Goal: Communication & Community: Answer question/provide support

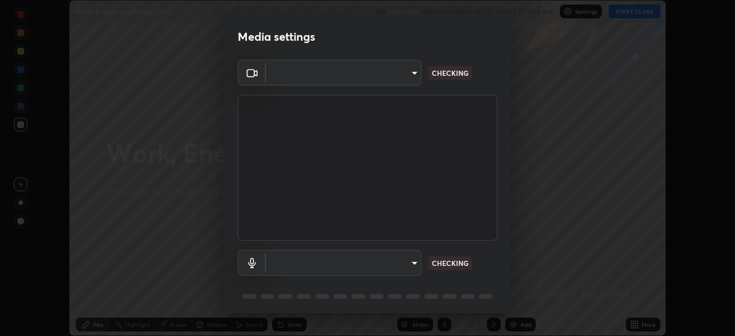
scroll to position [336, 735]
type input "f7d245abf0684c24fcfca86869c925f05e5e90ab47e824b3f573f0e27bb25b40"
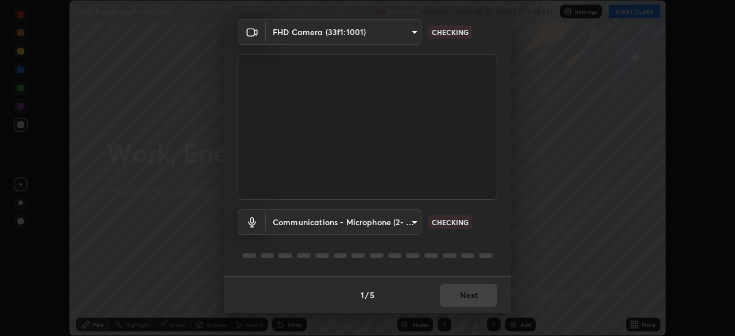
click at [398, 221] on body "Erase all Work, Energy and Power (3/6) Recording WAS SCHEDULED TO START AT 9:15…" at bounding box center [367, 168] width 735 height 336
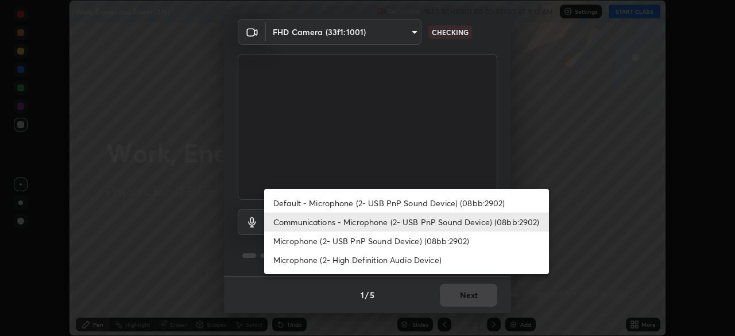
click at [432, 201] on li "Default - Microphone (2- USB PnP Sound Device) (08bb:2902)" at bounding box center [406, 202] width 285 height 19
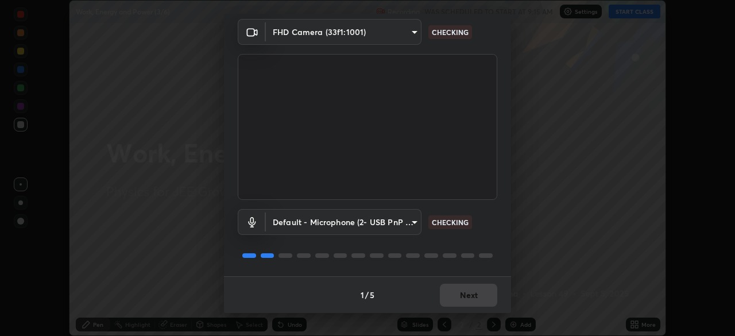
click at [399, 218] on body "Erase all Work, Energy and Power (3/6) Recording WAS SCHEDULED TO START AT 9:15…" at bounding box center [367, 168] width 735 height 336
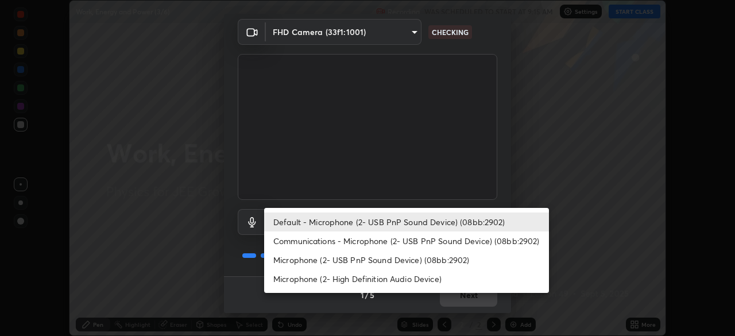
click at [426, 244] on li "Communications - Microphone (2- USB PnP Sound Device) (08bb:2902)" at bounding box center [406, 240] width 285 height 19
type input "communications"
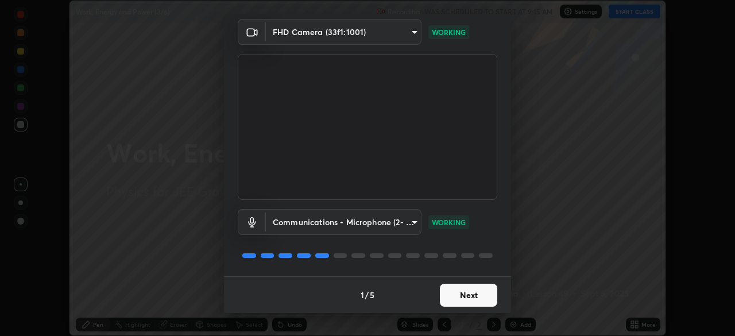
click at [461, 296] on button "Next" at bounding box center [468, 295] width 57 height 23
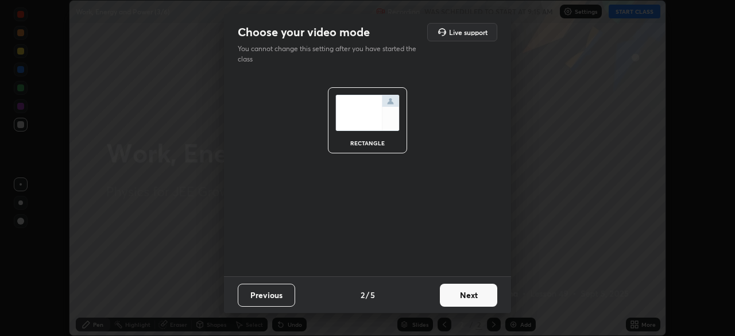
scroll to position [0, 0]
click at [465, 294] on button "Next" at bounding box center [468, 295] width 57 height 23
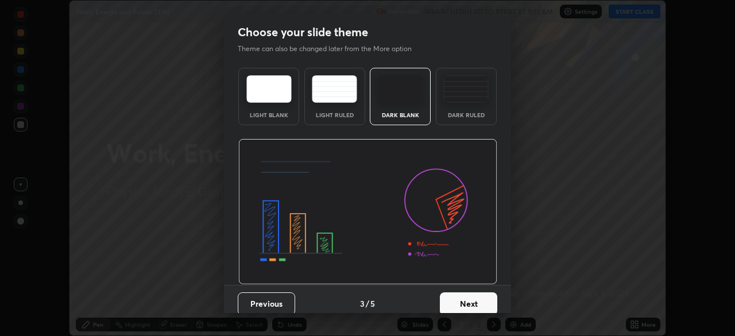
click at [466, 297] on button "Next" at bounding box center [468, 303] width 57 height 23
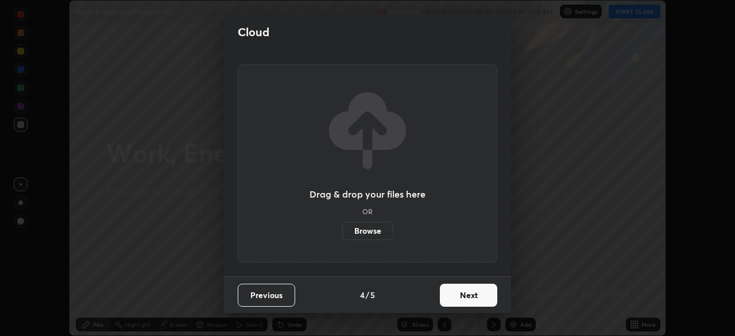
click at [466, 294] on button "Next" at bounding box center [468, 295] width 57 height 23
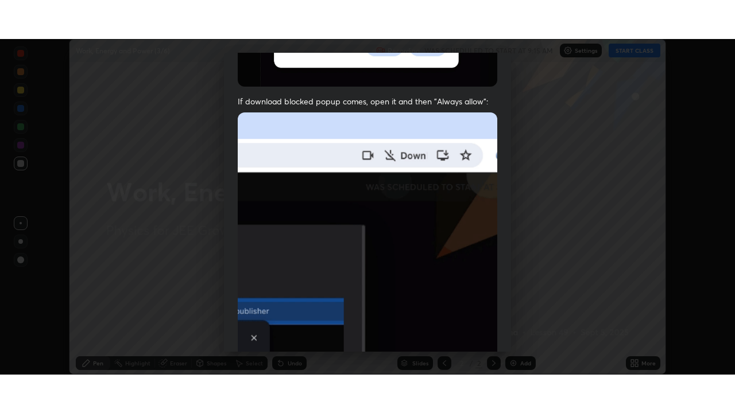
scroll to position [275, 0]
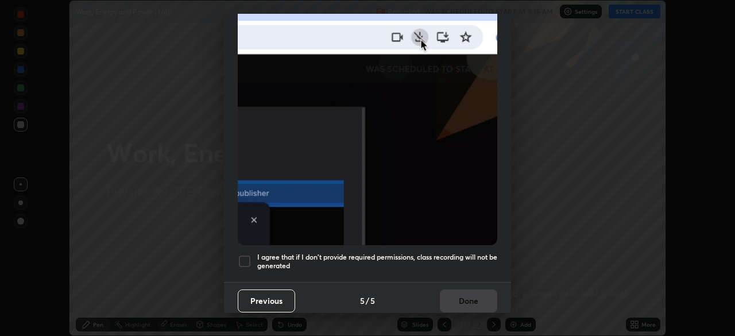
click at [245, 255] on div at bounding box center [245, 261] width 14 height 14
click at [463, 296] on button "Done" at bounding box center [468, 300] width 57 height 23
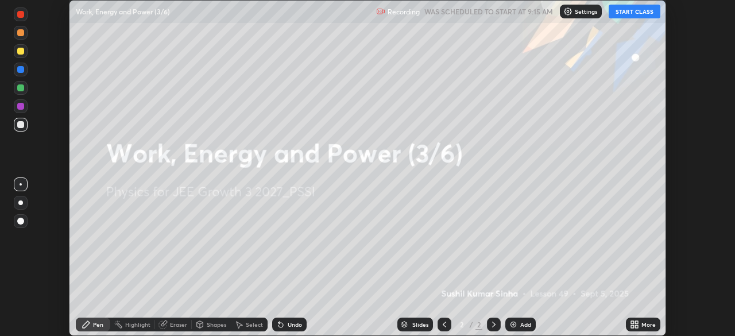
click at [637, 9] on button "START CLASS" at bounding box center [634, 12] width 52 height 14
click at [636, 322] on icon at bounding box center [636, 322] width 3 height 3
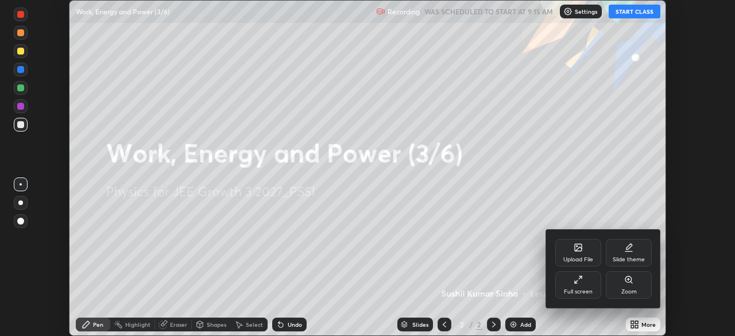
click at [581, 280] on icon at bounding box center [577, 279] width 9 height 9
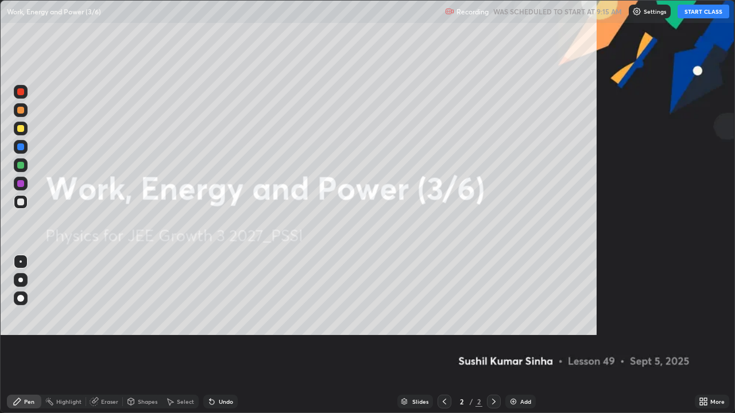
scroll to position [413, 735]
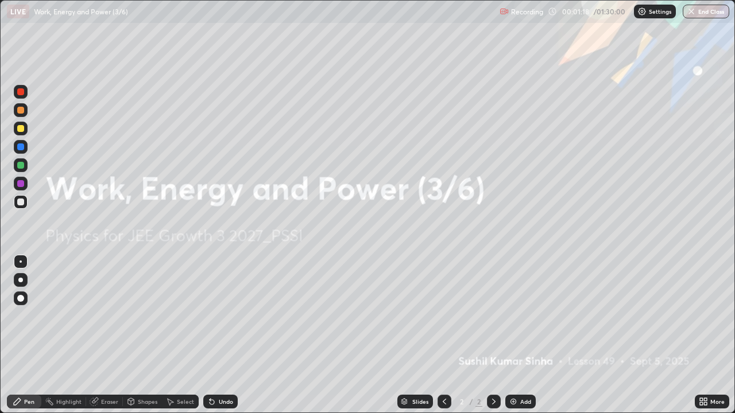
click at [512, 335] on img at bounding box center [513, 401] width 9 height 9
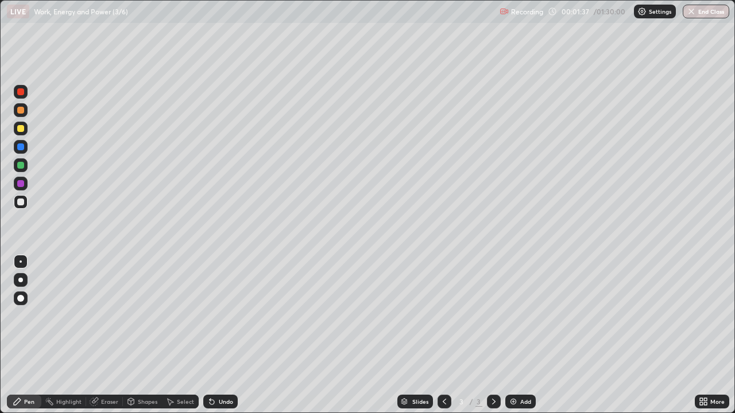
click at [22, 131] on div at bounding box center [20, 128] width 7 height 7
click at [21, 166] on div at bounding box center [20, 165] width 7 height 7
click at [21, 184] on div at bounding box center [20, 183] width 7 height 7
click at [511, 335] on img at bounding box center [513, 401] width 9 height 9
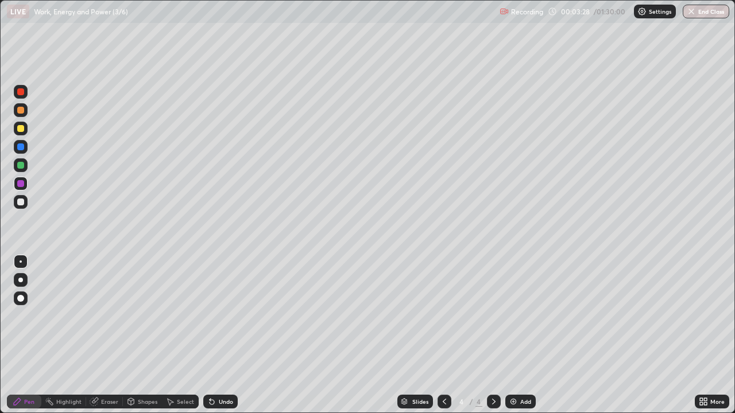
click at [22, 130] on div at bounding box center [20, 128] width 7 height 7
click at [23, 129] on div at bounding box center [20, 128] width 7 height 7
click at [148, 335] on div "Shapes" at bounding box center [148, 402] width 20 height 6
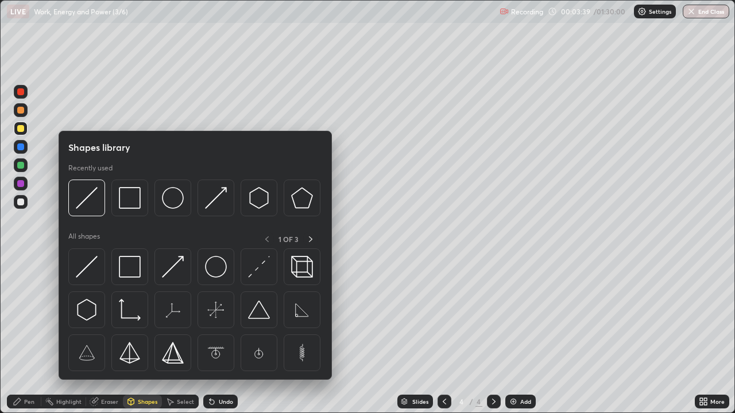
click at [130, 316] on img at bounding box center [130, 310] width 22 height 22
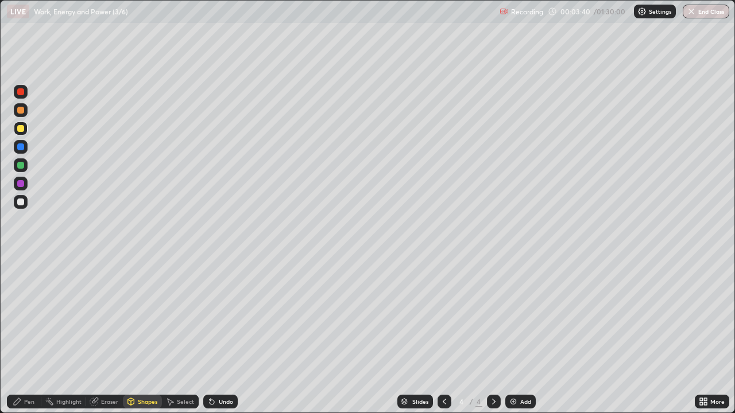
click at [21, 203] on div at bounding box center [20, 202] width 7 height 7
click at [111, 335] on div "Eraser" at bounding box center [109, 402] width 17 height 6
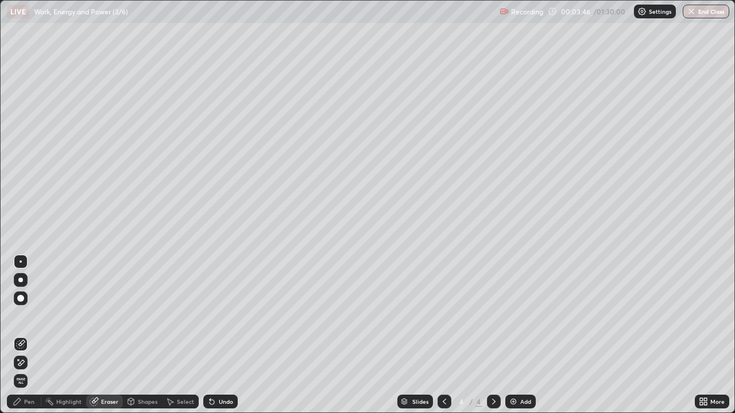
click at [30, 335] on div "Pen" at bounding box center [24, 402] width 34 height 14
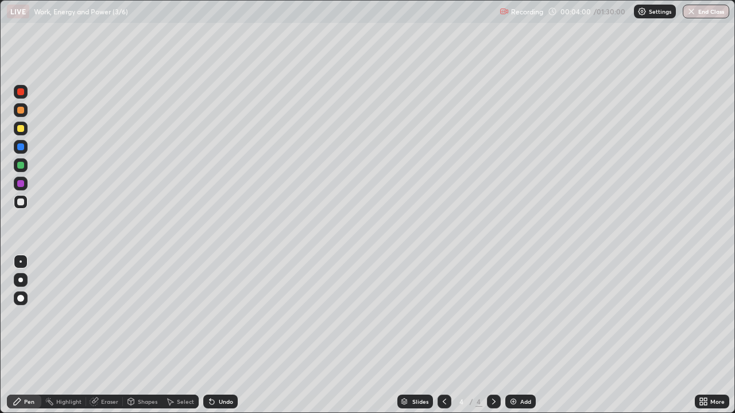
click at [24, 168] on div at bounding box center [21, 165] width 14 height 14
click at [24, 128] on div at bounding box center [20, 128] width 7 height 7
click at [148, 335] on div "Shapes" at bounding box center [148, 402] width 20 height 6
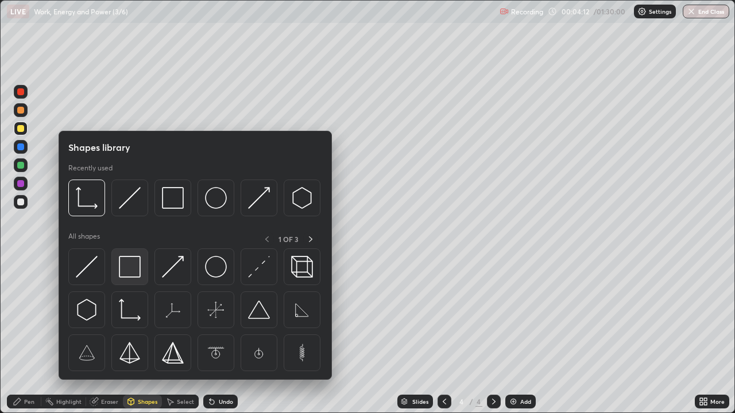
click at [132, 271] on img at bounding box center [130, 267] width 22 height 22
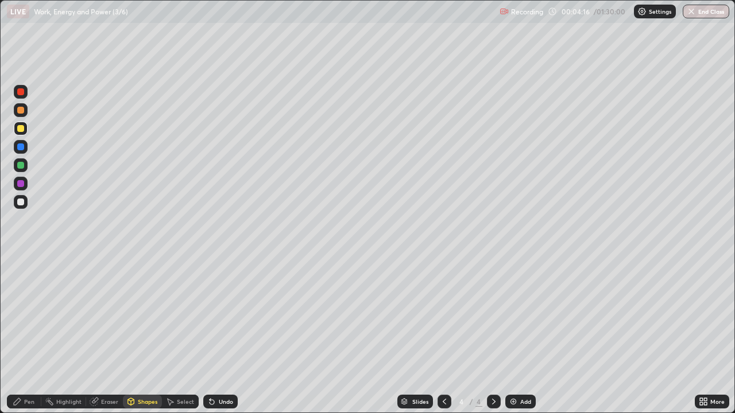
click at [36, 335] on div "Pen" at bounding box center [24, 402] width 34 height 14
click at [21, 92] on div at bounding box center [20, 91] width 7 height 7
click at [148, 335] on div "Shapes" at bounding box center [148, 402] width 20 height 6
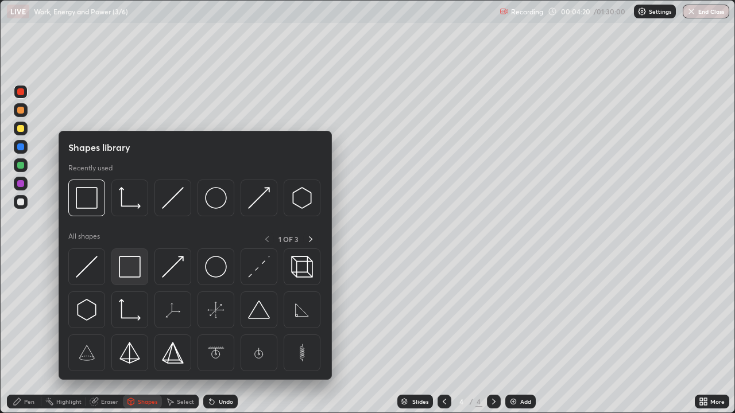
click at [125, 267] on img at bounding box center [130, 267] width 22 height 22
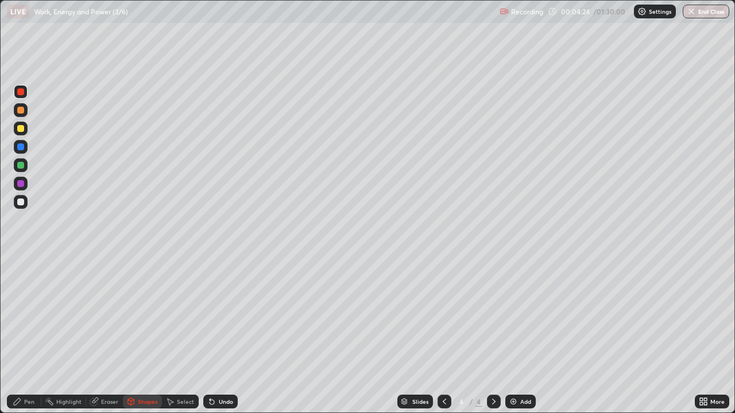
click at [33, 335] on div "Pen" at bounding box center [24, 402] width 34 height 14
click at [22, 185] on div at bounding box center [20, 183] width 7 height 7
click at [22, 145] on div at bounding box center [20, 147] width 7 height 7
click at [25, 129] on div at bounding box center [21, 129] width 14 height 14
click at [25, 91] on div at bounding box center [21, 92] width 14 height 14
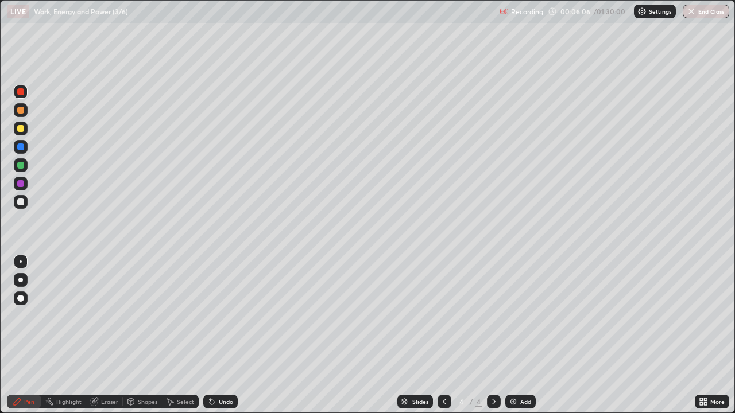
click at [154, 335] on div "Shapes" at bounding box center [148, 402] width 20 height 6
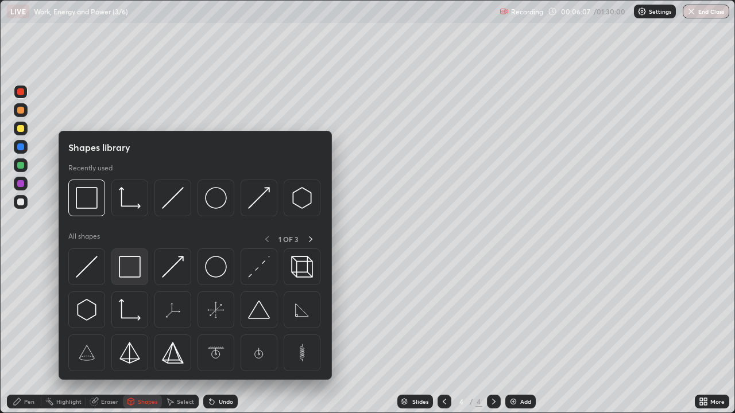
click at [133, 269] on img at bounding box center [130, 267] width 22 height 22
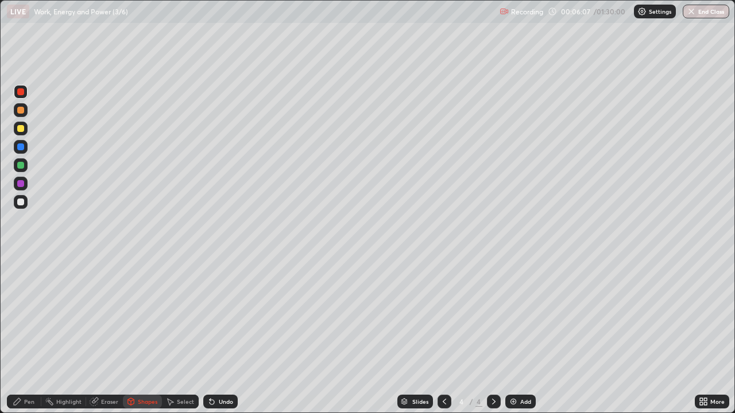
click at [21, 166] on div at bounding box center [20, 165] width 7 height 7
click at [40, 335] on div "Pen" at bounding box center [24, 402] width 34 height 14
click at [21, 131] on div at bounding box center [20, 128] width 7 height 7
click at [180, 335] on div "Select" at bounding box center [185, 402] width 17 height 6
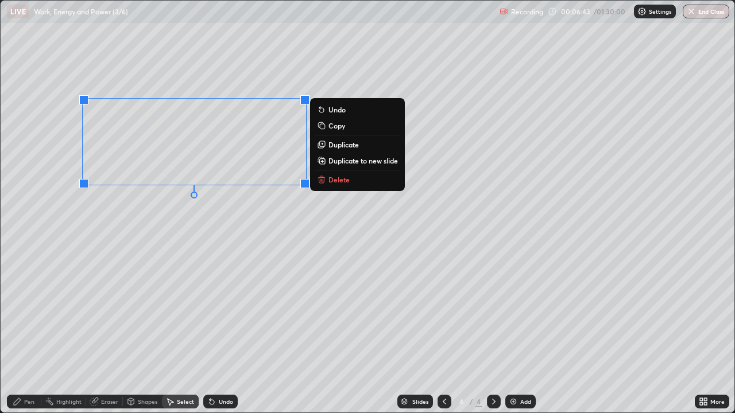
click at [336, 129] on p "Copy" at bounding box center [336, 125] width 17 height 9
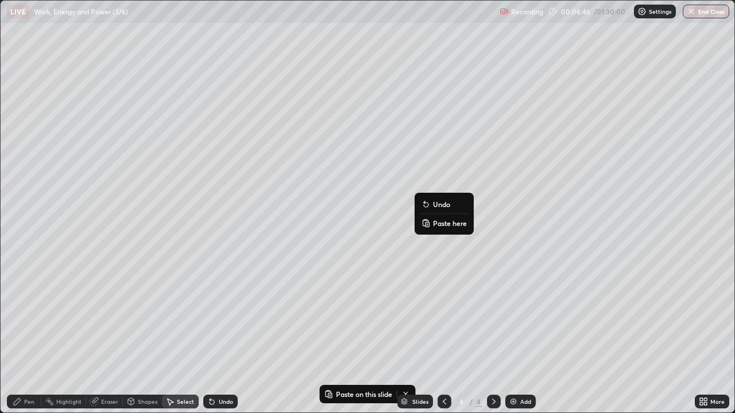
click at [455, 226] on p "Paste here" at bounding box center [450, 223] width 34 height 9
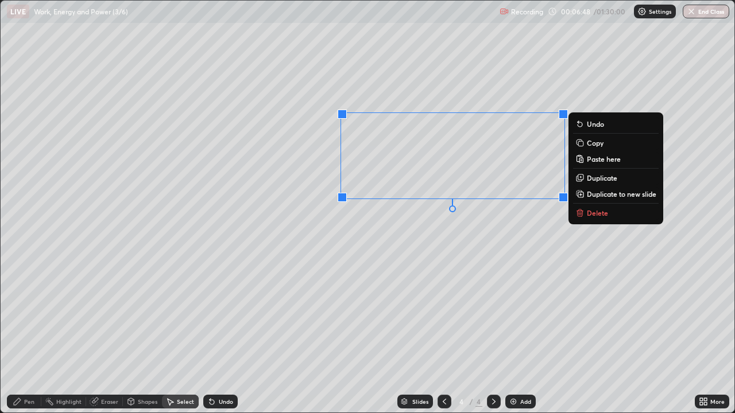
click at [447, 266] on div "0 ° Undo Copy Paste here Duplicate Duplicate to new slide Delete" at bounding box center [368, 207] width 734 height 412
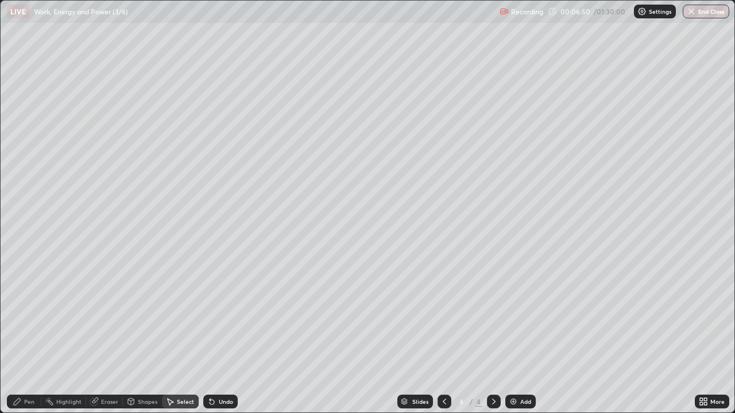
click at [148, 335] on div "Shapes" at bounding box center [148, 402] width 20 height 6
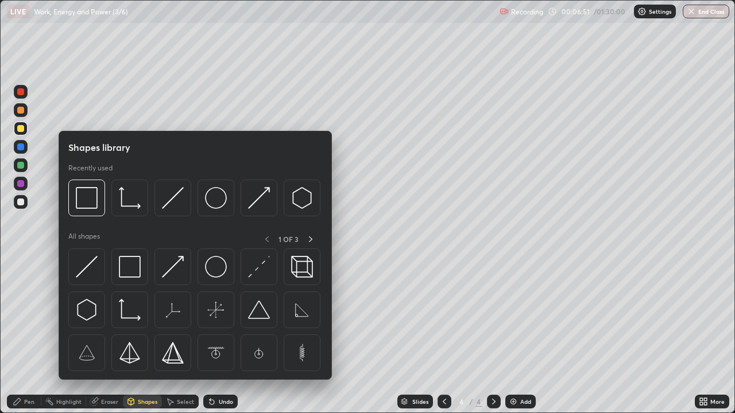
click at [117, 335] on div "Eraser" at bounding box center [109, 402] width 17 height 6
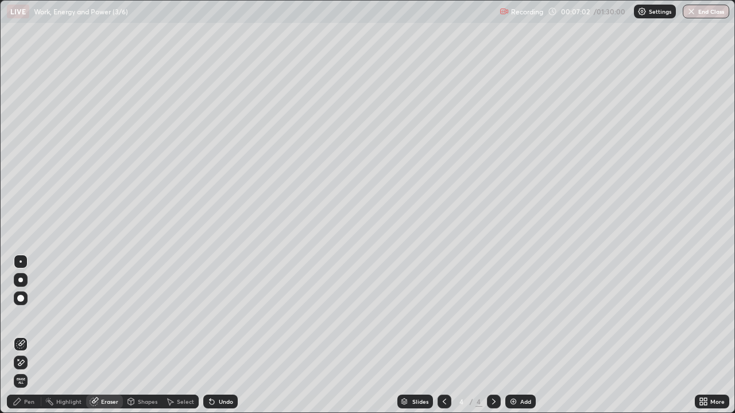
click at [149, 335] on div "Shapes" at bounding box center [148, 402] width 20 height 6
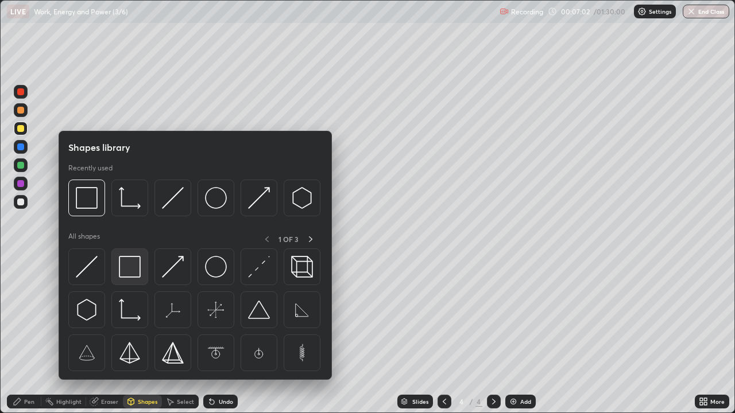
click at [130, 269] on img at bounding box center [130, 267] width 22 height 22
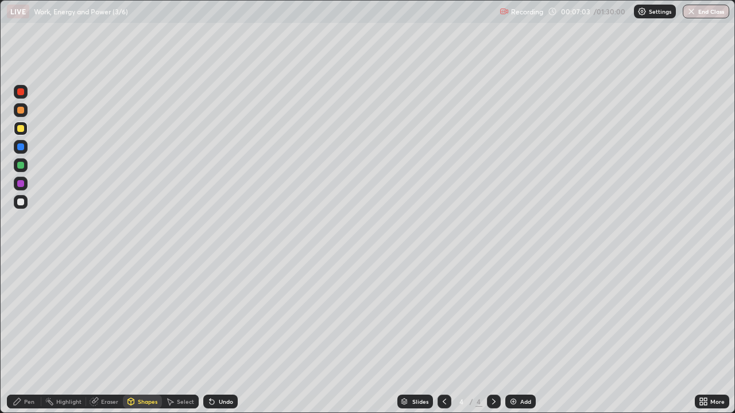
click at [22, 131] on div at bounding box center [20, 128] width 7 height 7
click at [111, 335] on div "Eraser" at bounding box center [109, 402] width 17 height 6
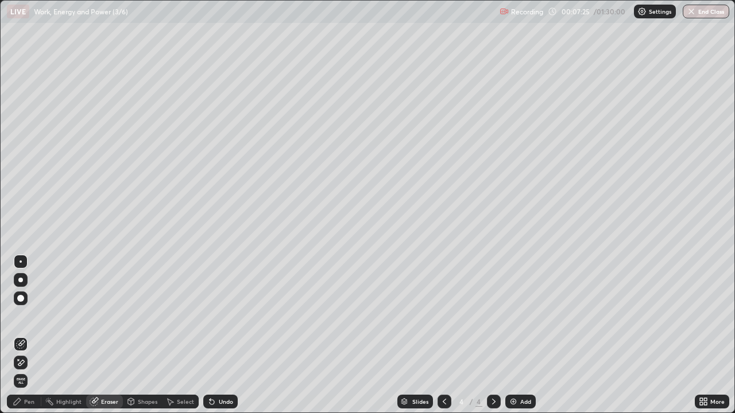
click at [34, 335] on div "Pen" at bounding box center [29, 402] width 10 height 6
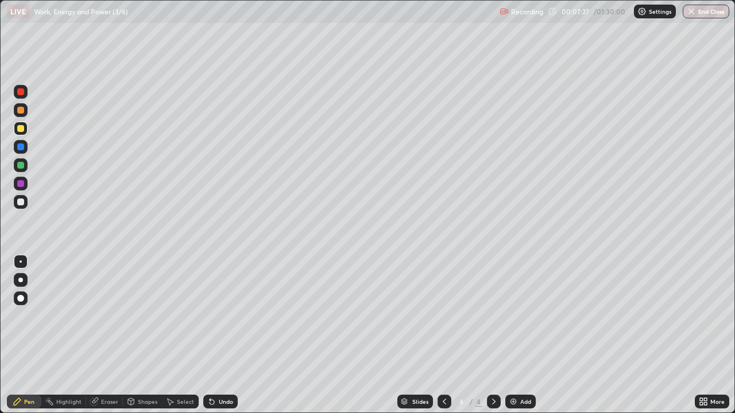
click at [21, 148] on div at bounding box center [20, 147] width 7 height 7
click at [21, 92] on div at bounding box center [20, 91] width 7 height 7
click at [23, 167] on div at bounding box center [20, 165] width 7 height 7
click at [158, 335] on div "Shapes" at bounding box center [142, 402] width 39 height 14
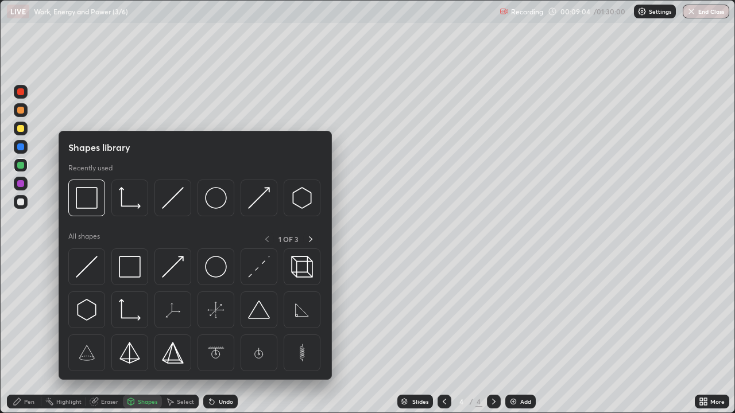
click at [134, 265] on img at bounding box center [130, 267] width 22 height 22
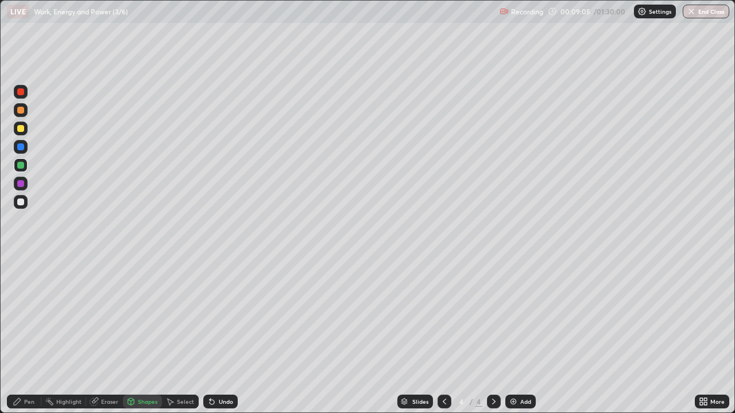
click at [21, 92] on div at bounding box center [20, 91] width 7 height 7
click at [22, 182] on div at bounding box center [20, 183] width 7 height 7
click at [219, 335] on div "Undo" at bounding box center [226, 402] width 14 height 6
click at [28, 335] on div "Pen" at bounding box center [29, 402] width 10 height 6
click at [24, 148] on div at bounding box center [20, 147] width 7 height 7
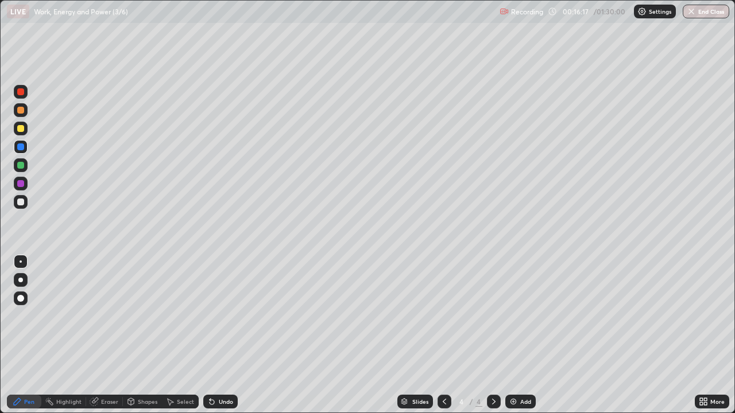
click at [511, 335] on img at bounding box center [513, 401] width 9 height 9
click at [22, 130] on div at bounding box center [20, 128] width 7 height 7
click at [22, 166] on div at bounding box center [20, 165] width 7 height 7
click at [21, 165] on div at bounding box center [20, 165] width 7 height 7
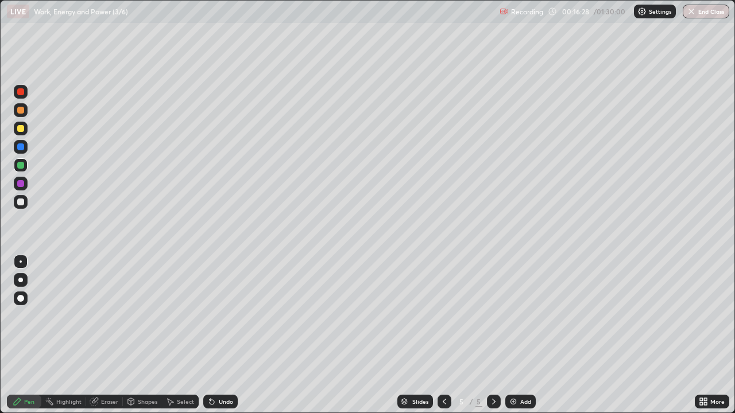
click at [22, 149] on div at bounding box center [20, 147] width 7 height 7
click at [24, 129] on div at bounding box center [20, 128] width 7 height 7
click at [113, 335] on div "Eraser" at bounding box center [109, 402] width 17 height 6
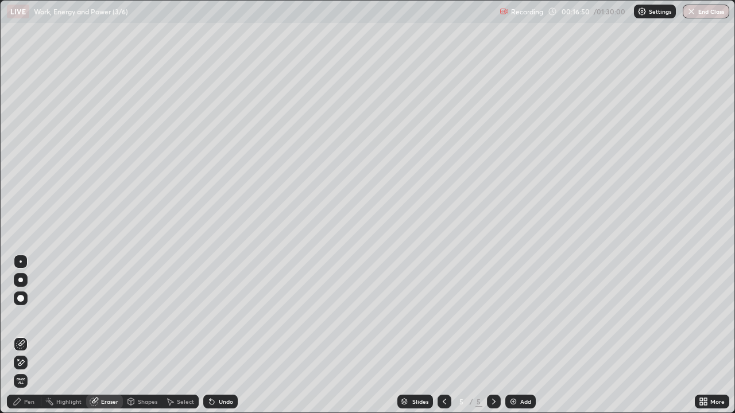
click at [34, 335] on div "Pen" at bounding box center [24, 402] width 34 height 14
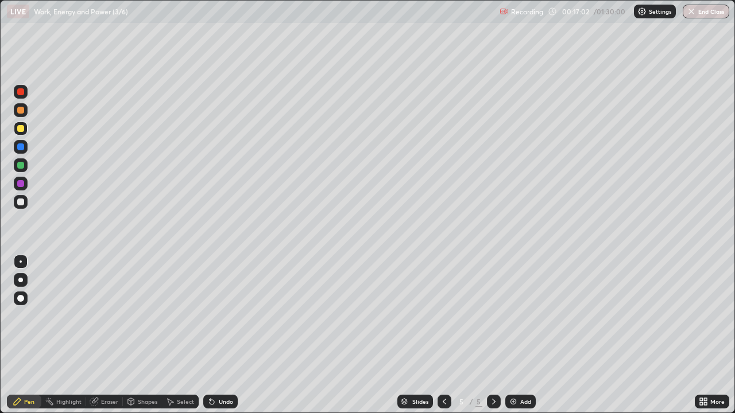
click at [214, 335] on icon at bounding box center [211, 401] width 9 height 9
click at [25, 91] on div at bounding box center [21, 92] width 14 height 14
click at [22, 165] on div at bounding box center [20, 165] width 7 height 7
click at [22, 130] on div at bounding box center [20, 128] width 7 height 7
click at [23, 131] on div at bounding box center [20, 128] width 7 height 7
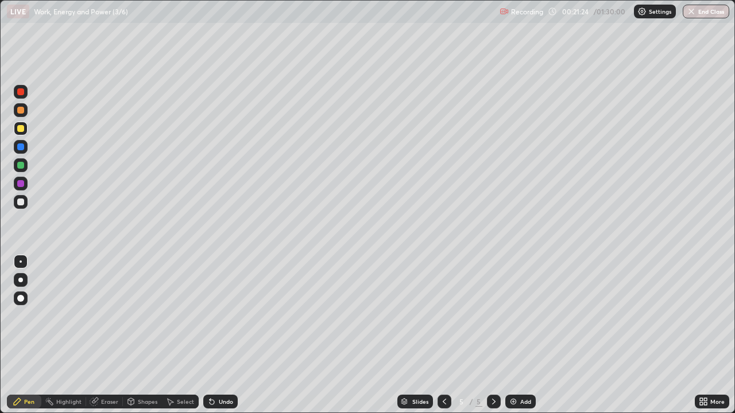
click at [22, 202] on div at bounding box center [20, 202] width 7 height 7
click at [21, 202] on div at bounding box center [20, 202] width 7 height 7
click at [219, 335] on div "Undo" at bounding box center [226, 402] width 14 height 6
click at [220, 335] on div "Undo" at bounding box center [226, 402] width 14 height 6
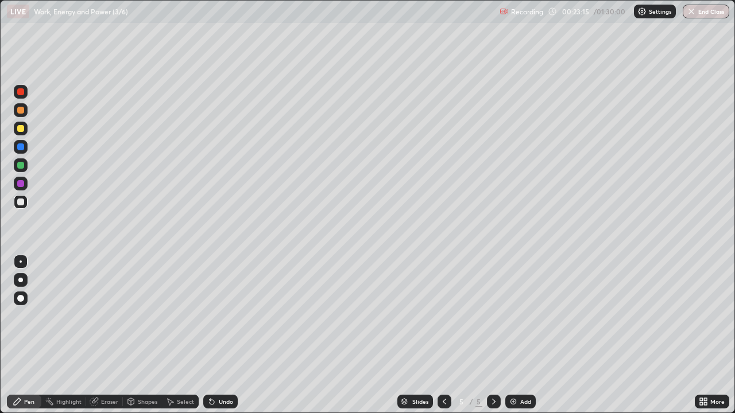
click at [221, 335] on div "Undo" at bounding box center [226, 402] width 14 height 6
click at [220, 335] on div "Undo" at bounding box center [226, 402] width 14 height 6
click at [221, 335] on div "Undo" at bounding box center [220, 402] width 34 height 14
click at [220, 335] on div "Undo" at bounding box center [226, 402] width 14 height 6
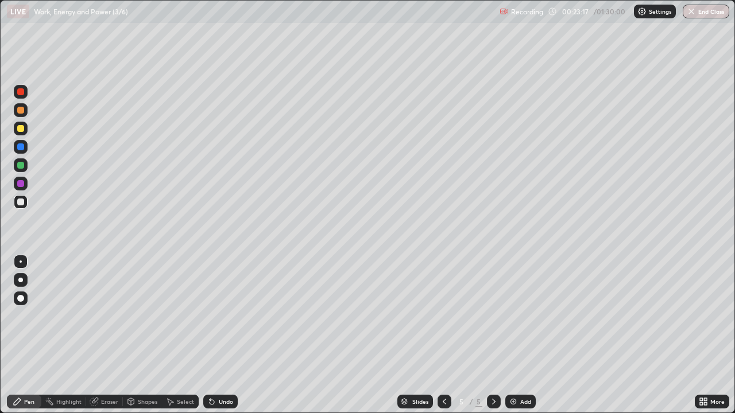
click at [220, 335] on div "Undo" at bounding box center [220, 402] width 34 height 14
click at [219, 335] on div "Undo" at bounding box center [226, 402] width 14 height 6
click at [219, 335] on div "Undo" at bounding box center [220, 402] width 34 height 14
click at [220, 335] on div "Undo" at bounding box center [226, 402] width 14 height 6
click at [219, 335] on div "Undo" at bounding box center [226, 402] width 14 height 6
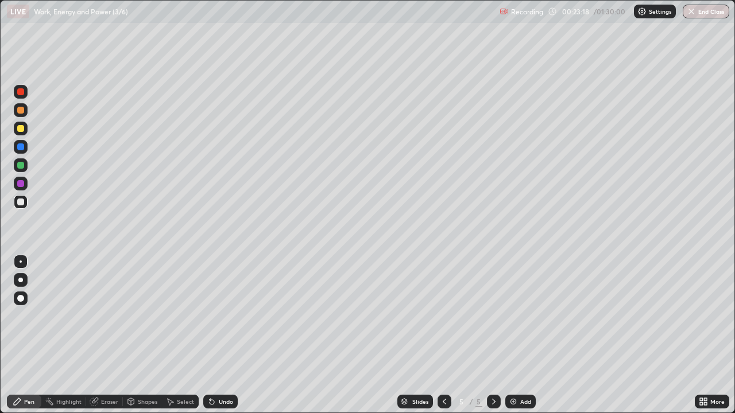
click at [219, 335] on div "Undo" at bounding box center [226, 402] width 14 height 6
click at [220, 335] on div "Undo" at bounding box center [226, 402] width 14 height 6
click at [219, 335] on div "Undo" at bounding box center [226, 402] width 14 height 6
click at [22, 168] on div at bounding box center [20, 165] width 7 height 7
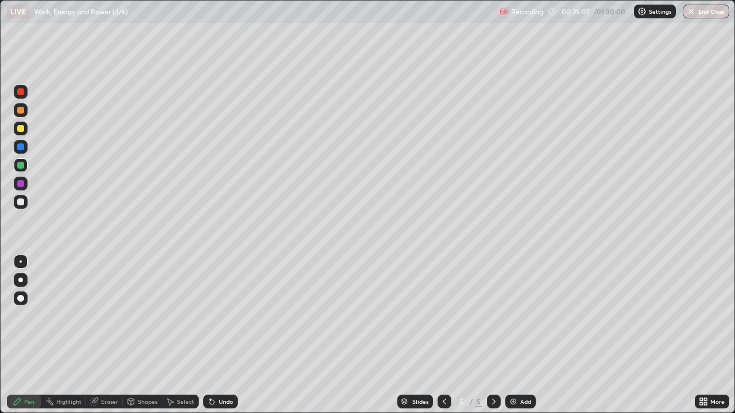
click at [150, 335] on div "Shapes" at bounding box center [148, 402] width 20 height 6
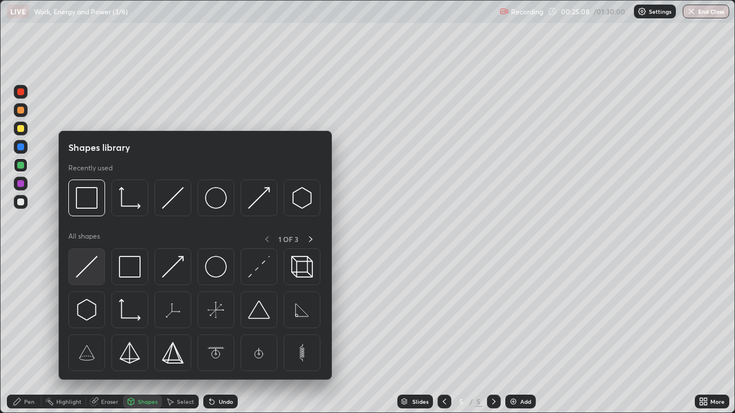
click at [90, 266] on img at bounding box center [87, 267] width 22 height 22
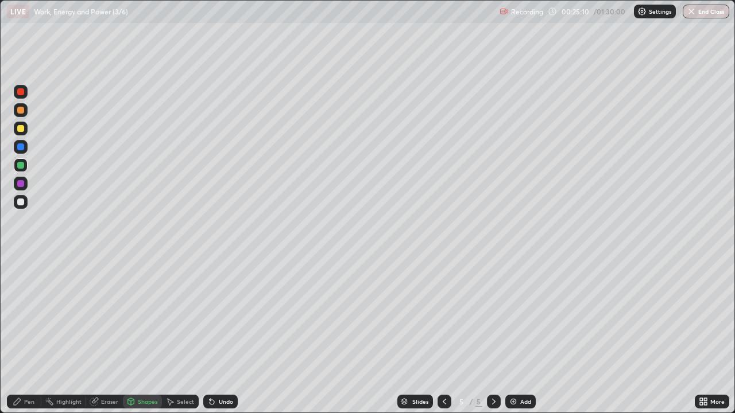
click at [21, 126] on div at bounding box center [20, 128] width 7 height 7
click at [227, 335] on div "Undo" at bounding box center [226, 402] width 14 height 6
click at [155, 335] on div "Shapes" at bounding box center [142, 402] width 39 height 14
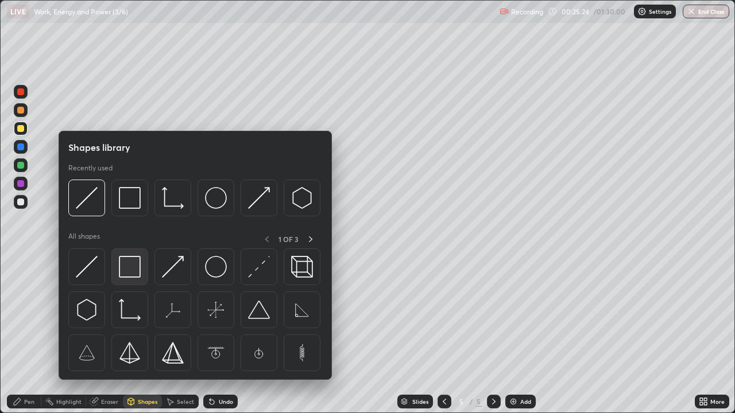
click at [133, 266] on img at bounding box center [130, 267] width 22 height 22
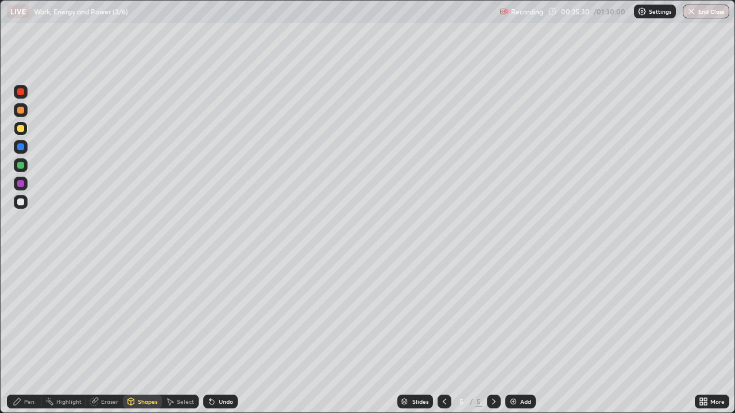
click at [38, 335] on div "Pen" at bounding box center [24, 402] width 34 height 14
click at [22, 165] on div at bounding box center [20, 165] width 7 height 7
click at [26, 92] on div at bounding box center [21, 92] width 14 height 14
click at [21, 201] on div at bounding box center [20, 202] width 7 height 7
click at [22, 168] on div at bounding box center [20, 165] width 7 height 7
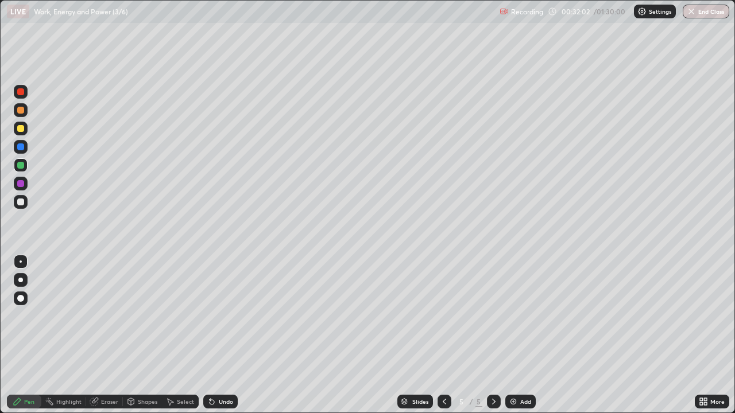
click at [511, 335] on img at bounding box center [513, 401] width 9 height 9
click at [21, 202] on div at bounding box center [20, 202] width 7 height 7
click at [25, 202] on div at bounding box center [21, 202] width 14 height 14
click at [21, 166] on div at bounding box center [20, 165] width 7 height 7
click at [21, 129] on div at bounding box center [20, 128] width 7 height 7
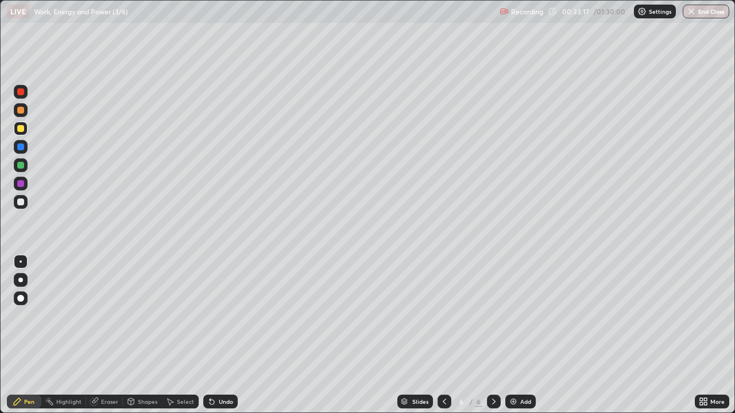
click at [210, 335] on icon at bounding box center [212, 402] width 5 height 5
click at [209, 335] on div "Undo" at bounding box center [220, 402] width 34 height 14
click at [210, 335] on icon at bounding box center [212, 402] width 5 height 5
click at [21, 184] on div at bounding box center [20, 183] width 7 height 7
click at [24, 203] on div at bounding box center [20, 202] width 7 height 7
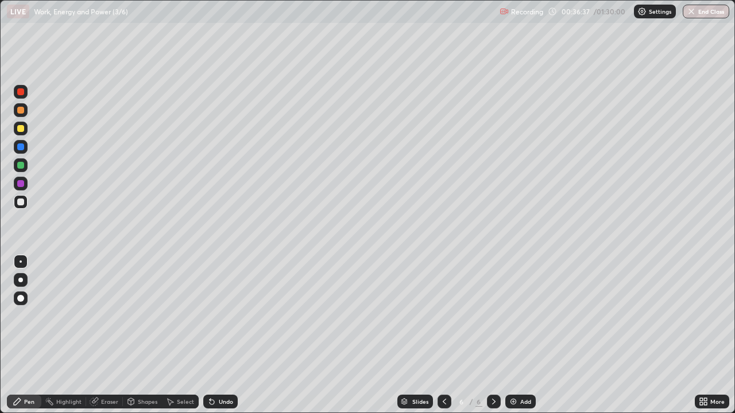
click at [22, 187] on div at bounding box center [21, 184] width 14 height 14
click at [23, 166] on div at bounding box center [20, 165] width 7 height 7
click at [511, 335] on img at bounding box center [513, 401] width 9 height 9
click at [23, 203] on div at bounding box center [20, 202] width 7 height 7
click at [21, 202] on div at bounding box center [20, 202] width 7 height 7
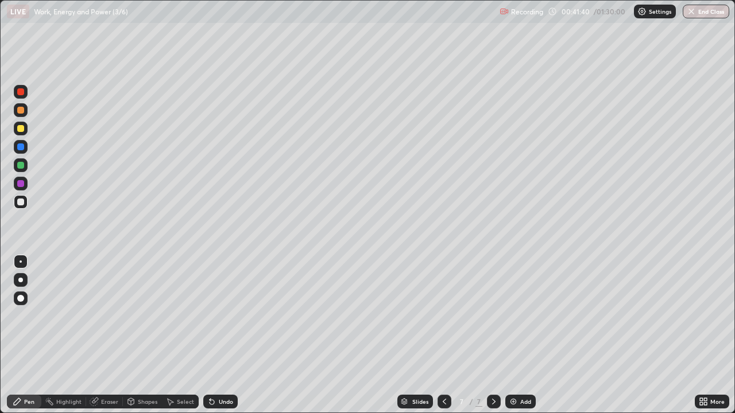
click at [21, 165] on div at bounding box center [20, 165] width 7 height 7
click at [20, 201] on div at bounding box center [20, 202] width 7 height 7
click at [25, 184] on div at bounding box center [21, 184] width 14 height 14
click at [23, 95] on div at bounding box center [20, 91] width 7 height 7
click at [230, 335] on div "Undo" at bounding box center [220, 402] width 34 height 14
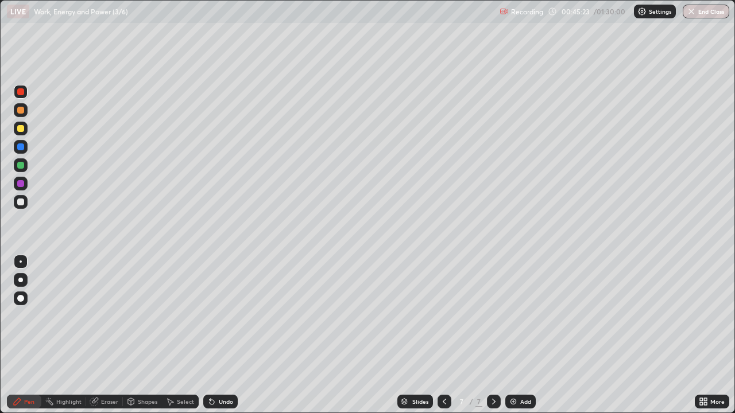
click at [227, 335] on div "Undo" at bounding box center [226, 402] width 14 height 6
click at [23, 168] on div at bounding box center [20, 165] width 7 height 7
click at [511, 335] on img at bounding box center [513, 401] width 9 height 9
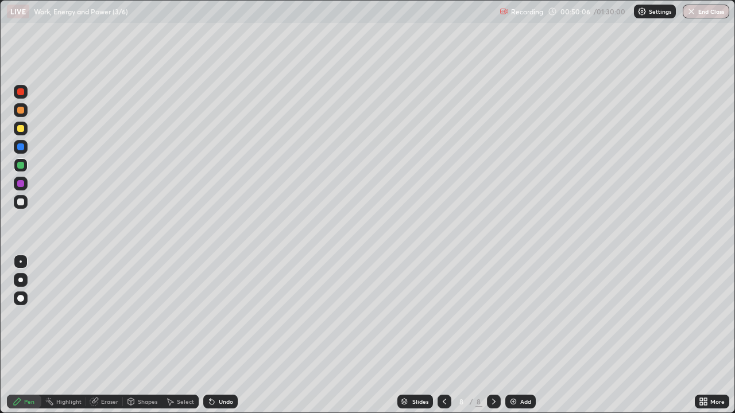
click at [22, 131] on div at bounding box center [20, 128] width 7 height 7
click at [22, 203] on div at bounding box center [20, 202] width 7 height 7
click at [22, 204] on div at bounding box center [20, 202] width 7 height 7
click at [23, 166] on div at bounding box center [20, 165] width 7 height 7
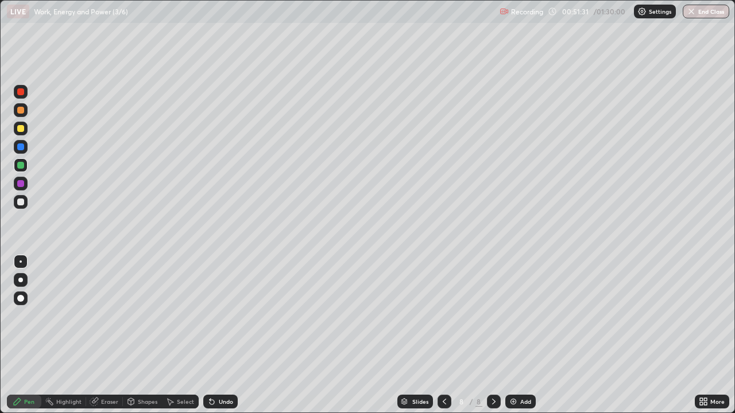
click at [211, 335] on icon at bounding box center [211, 401] width 9 height 9
click at [215, 335] on icon at bounding box center [211, 401] width 9 height 9
click at [21, 129] on div at bounding box center [20, 128] width 7 height 7
click at [208, 335] on div "Undo" at bounding box center [220, 402] width 34 height 14
click at [211, 335] on div "Undo" at bounding box center [220, 402] width 34 height 14
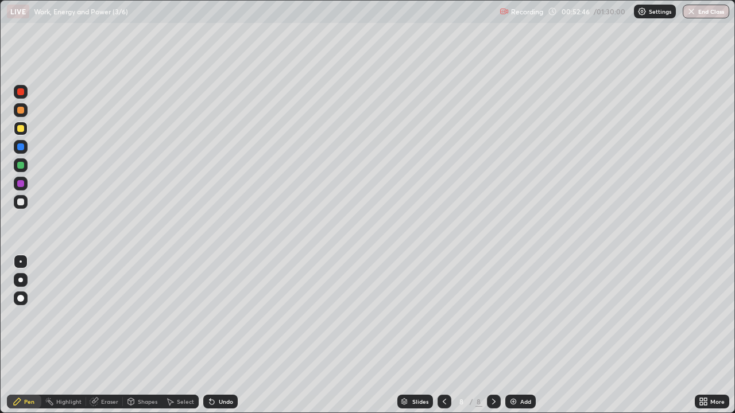
click at [211, 335] on icon at bounding box center [212, 402] width 5 height 5
click at [215, 335] on icon at bounding box center [211, 401] width 9 height 9
click at [21, 184] on div at bounding box center [20, 183] width 7 height 7
click at [23, 128] on div at bounding box center [20, 128] width 7 height 7
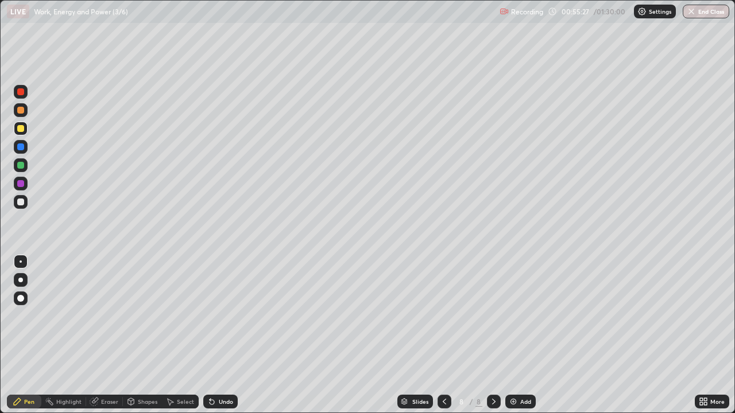
click at [224, 335] on div "Undo" at bounding box center [220, 402] width 34 height 14
click at [181, 335] on div "Select" at bounding box center [180, 402] width 37 height 14
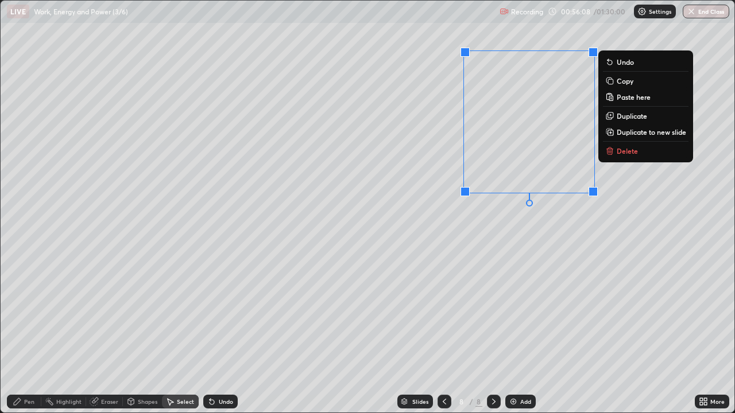
click at [434, 247] on div "0 ° Undo Copy Paste here Duplicate Duplicate to new slide Delete" at bounding box center [368, 207] width 734 height 412
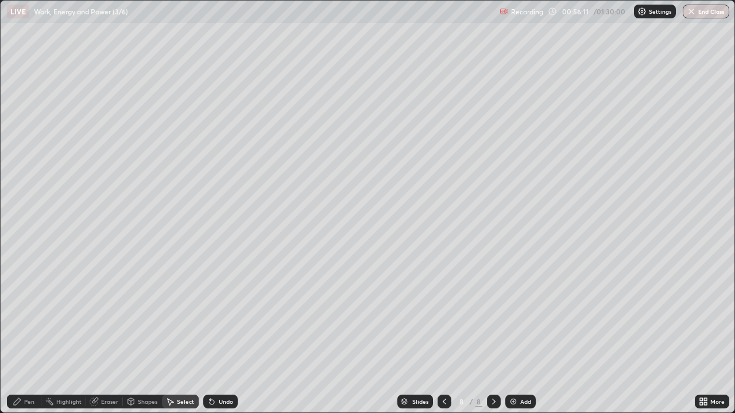
click at [29, 335] on div "Pen" at bounding box center [29, 402] width 10 height 6
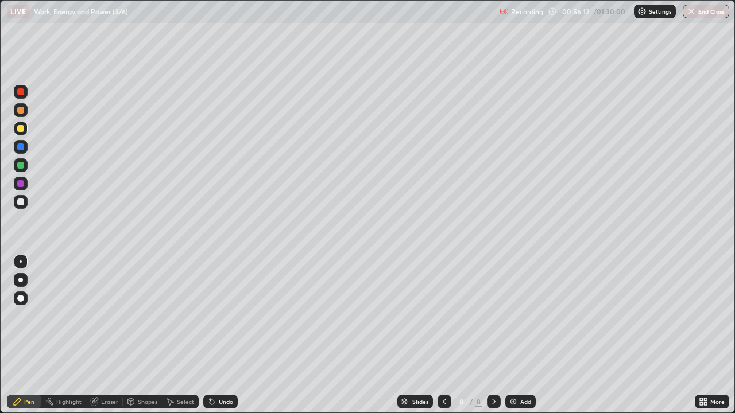
click at [20, 202] on div at bounding box center [20, 202] width 7 height 7
click at [22, 203] on div at bounding box center [20, 202] width 7 height 7
click at [189, 335] on div "Select" at bounding box center [185, 402] width 17 height 6
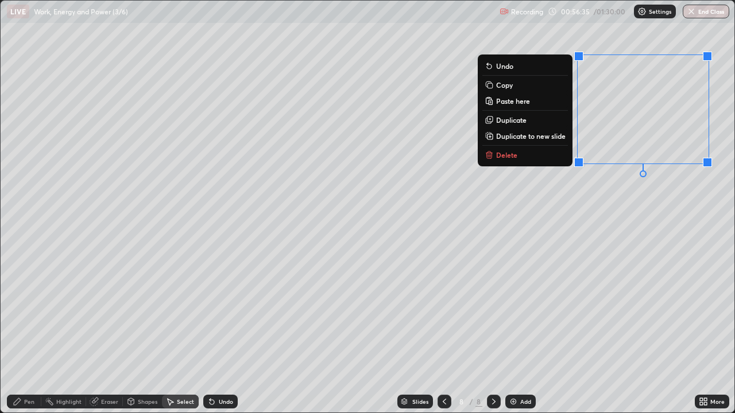
click at [565, 205] on div "0 ° Undo Copy Paste here Duplicate Duplicate to new slide Delete" at bounding box center [368, 207] width 734 height 412
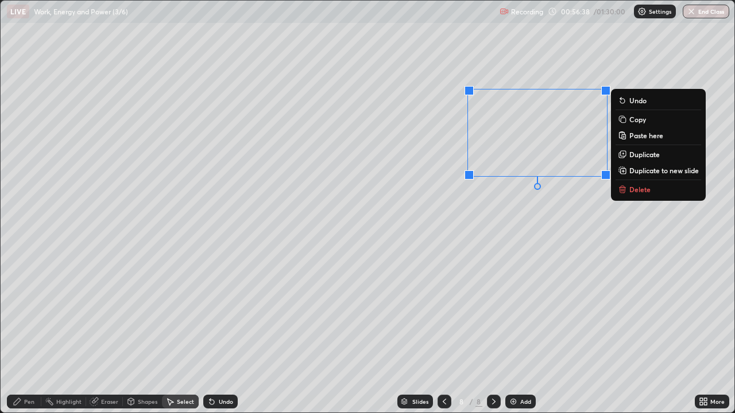
click at [544, 220] on div "0 ° Undo Copy Paste here Duplicate Duplicate to new slide Delete" at bounding box center [368, 207] width 734 height 412
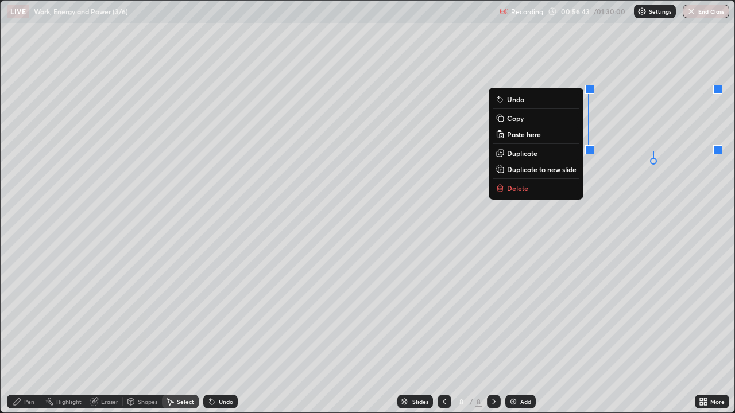
click at [621, 202] on div "0 ° Undo Copy Paste here Duplicate Duplicate to new slide Delete" at bounding box center [368, 207] width 734 height 412
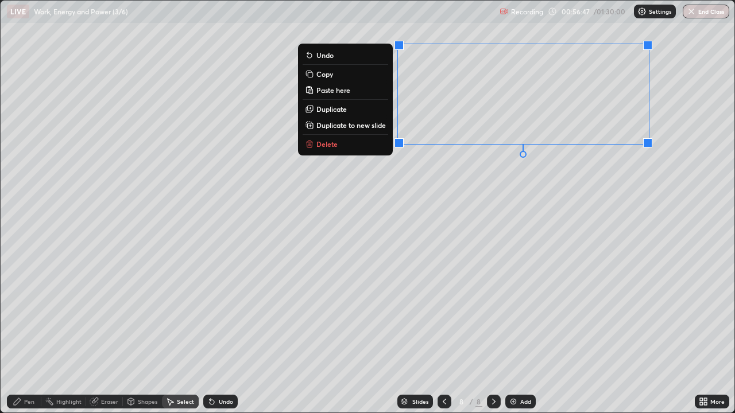
click at [569, 193] on div "0 ° Undo Copy Paste here Duplicate Duplicate to new slide Delete" at bounding box center [368, 207] width 734 height 412
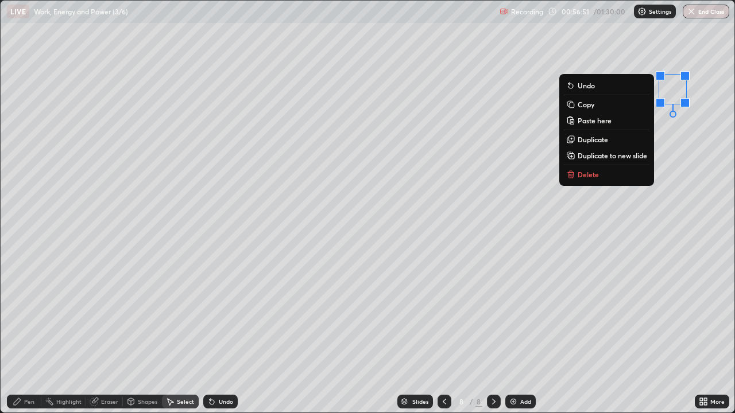
click at [559, 224] on div "0 ° Undo Copy Paste here Duplicate Duplicate to new slide Delete" at bounding box center [368, 207] width 734 height 412
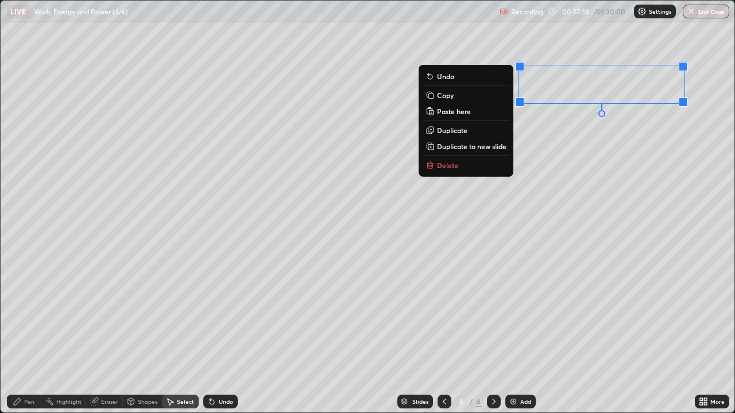
click at [607, 166] on div "0 ° Undo Copy Paste here Duplicate Duplicate to new slide Delete" at bounding box center [368, 207] width 734 height 412
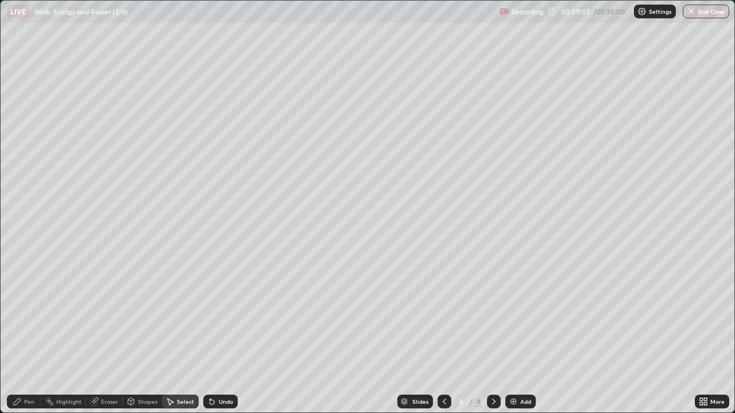
click at [34, 335] on div "Pen" at bounding box center [29, 402] width 10 height 6
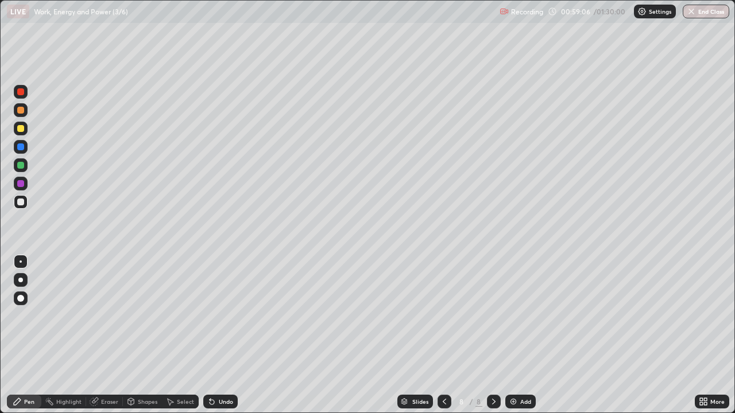
click at [21, 92] on div at bounding box center [20, 91] width 7 height 7
click at [220, 335] on div "Undo" at bounding box center [226, 402] width 14 height 6
click at [219, 335] on div "Undo" at bounding box center [226, 402] width 14 height 6
click at [216, 335] on div "Undo" at bounding box center [220, 402] width 34 height 14
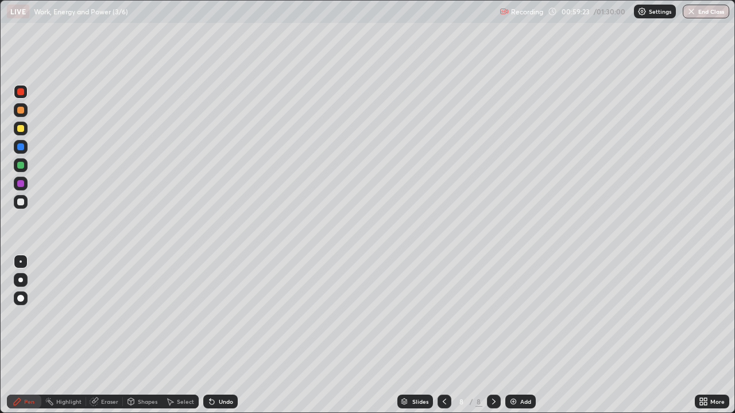
click at [215, 335] on div "Undo" at bounding box center [220, 402] width 34 height 14
click at [214, 335] on icon at bounding box center [211, 401] width 9 height 9
click at [212, 335] on icon at bounding box center [211, 401] width 9 height 9
click at [216, 335] on div "Undo" at bounding box center [220, 402] width 34 height 14
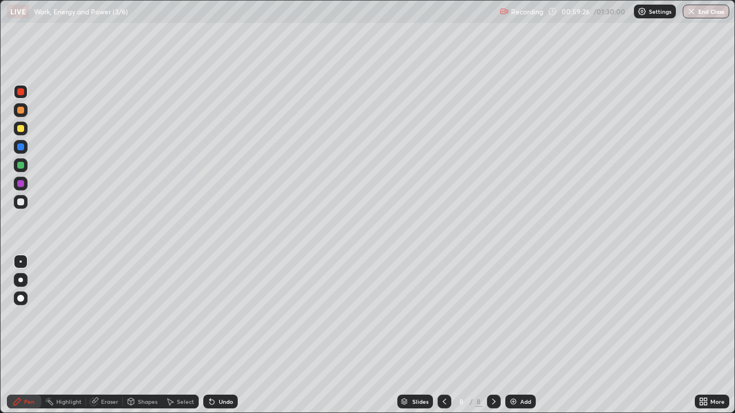
click at [226, 335] on div "Undo" at bounding box center [226, 402] width 14 height 6
click at [22, 130] on div at bounding box center [20, 128] width 7 height 7
click at [513, 335] on img at bounding box center [513, 401] width 9 height 9
click at [22, 203] on div at bounding box center [20, 202] width 7 height 7
click at [22, 204] on div at bounding box center [20, 202] width 7 height 7
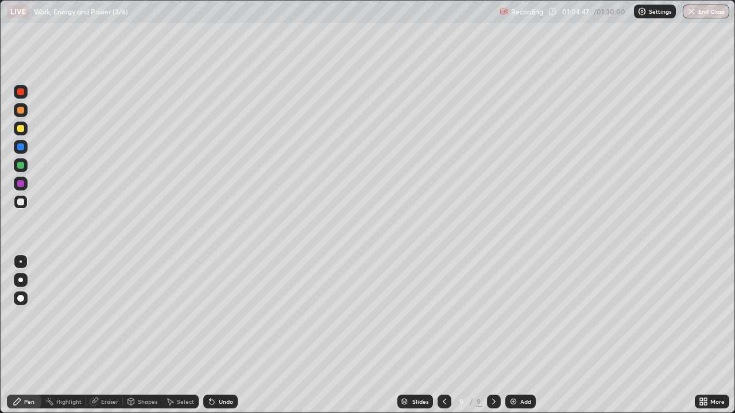
click at [145, 335] on div "Shapes" at bounding box center [142, 402] width 39 height 14
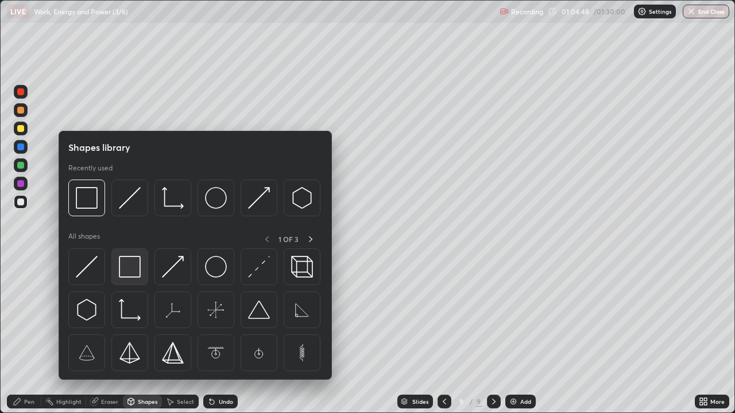
click at [130, 269] on img at bounding box center [130, 267] width 22 height 22
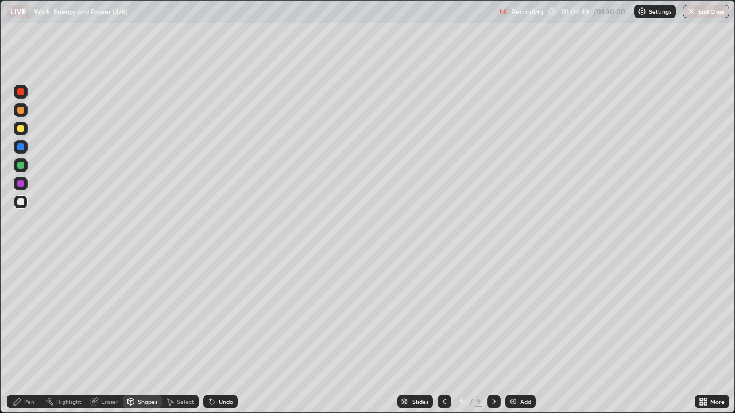
click at [23, 131] on div at bounding box center [20, 128] width 7 height 7
click at [20, 165] on div at bounding box center [20, 165] width 7 height 7
click at [145, 335] on div "Shapes" at bounding box center [148, 402] width 20 height 6
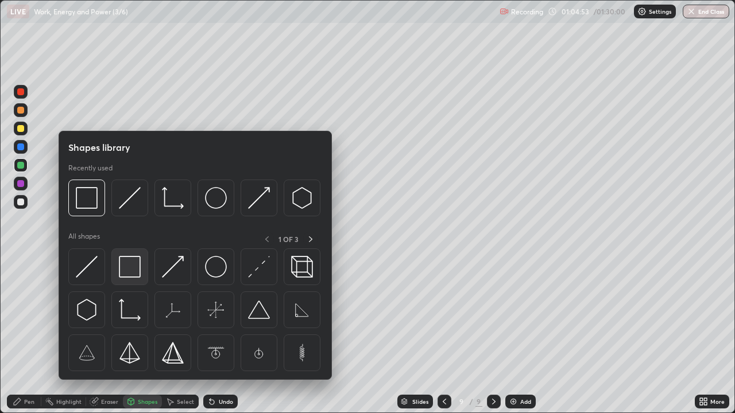
click at [130, 273] on img at bounding box center [130, 267] width 22 height 22
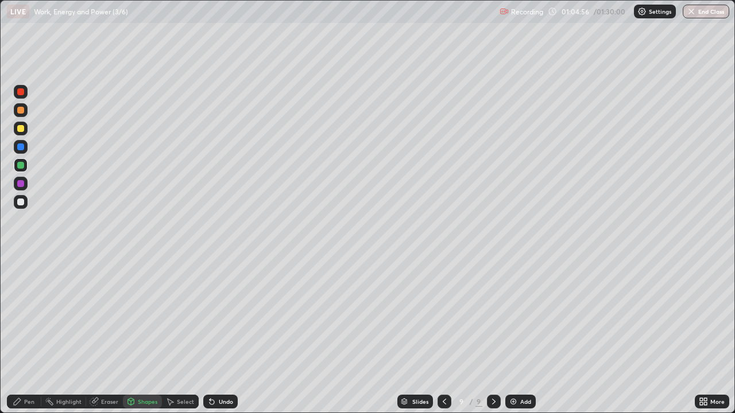
click at [33, 335] on div "Pen" at bounding box center [24, 402] width 34 height 14
click at [22, 184] on div at bounding box center [20, 183] width 7 height 7
click at [22, 204] on div at bounding box center [20, 202] width 7 height 7
click at [216, 335] on div "Undo" at bounding box center [220, 402] width 34 height 14
click at [210, 335] on icon at bounding box center [212, 402] width 5 height 5
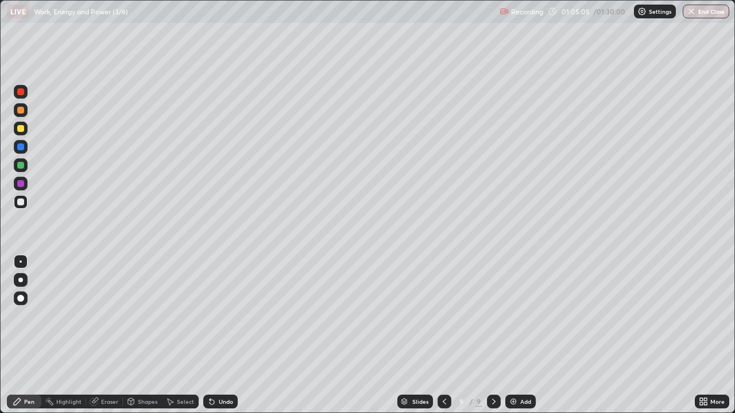
click at [214, 335] on icon at bounding box center [211, 401] width 9 height 9
click at [24, 92] on div at bounding box center [20, 91] width 7 height 7
click at [26, 150] on div at bounding box center [21, 147] width 14 height 14
click at [21, 203] on div at bounding box center [20, 202] width 7 height 7
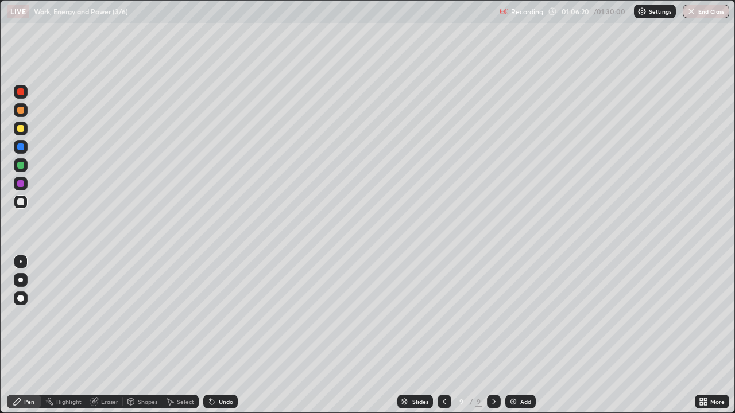
click at [26, 95] on div at bounding box center [21, 92] width 14 height 14
click at [22, 166] on div at bounding box center [20, 165] width 7 height 7
click at [21, 203] on div at bounding box center [20, 202] width 7 height 7
click at [185, 335] on div "Select" at bounding box center [180, 402] width 37 height 14
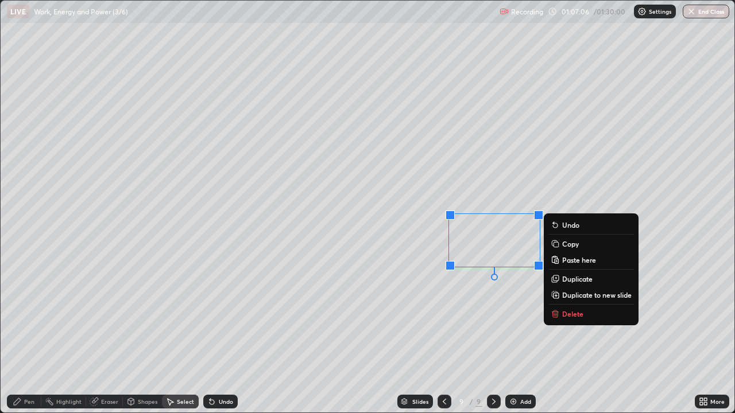
click at [575, 312] on p "Delete" at bounding box center [572, 313] width 21 height 9
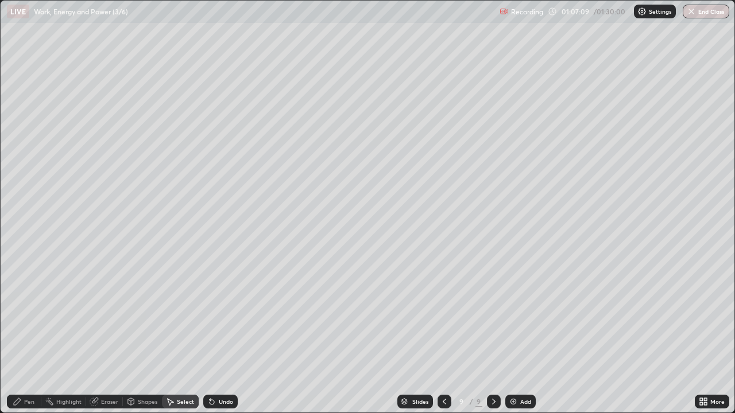
click at [146, 335] on div "Shapes" at bounding box center [148, 402] width 20 height 6
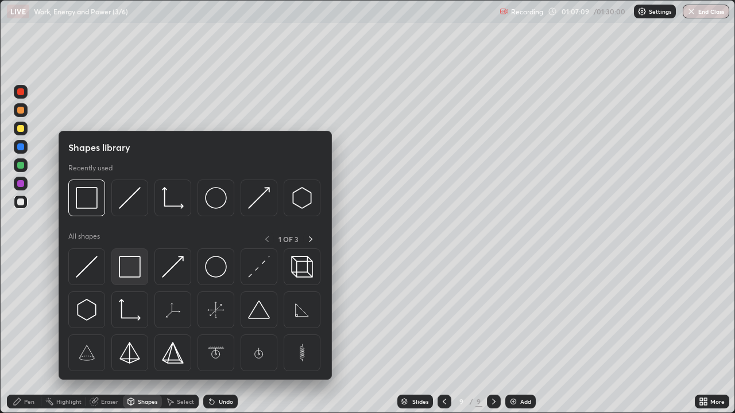
click at [131, 271] on img at bounding box center [130, 267] width 22 height 22
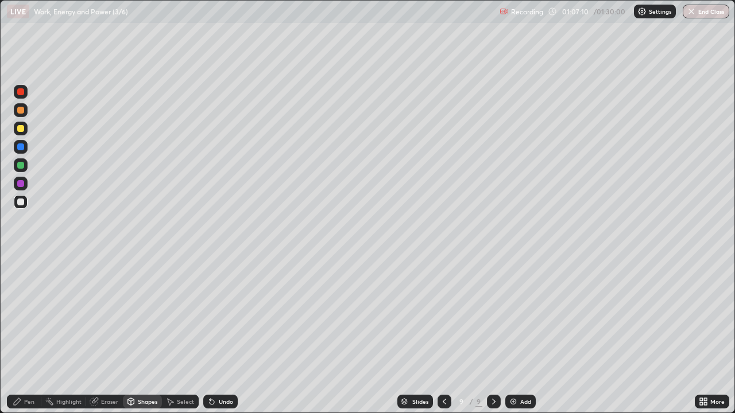
click at [23, 131] on div at bounding box center [20, 128] width 7 height 7
click at [220, 335] on div "Undo" at bounding box center [226, 402] width 14 height 6
click at [185, 335] on div "Select" at bounding box center [185, 402] width 17 height 6
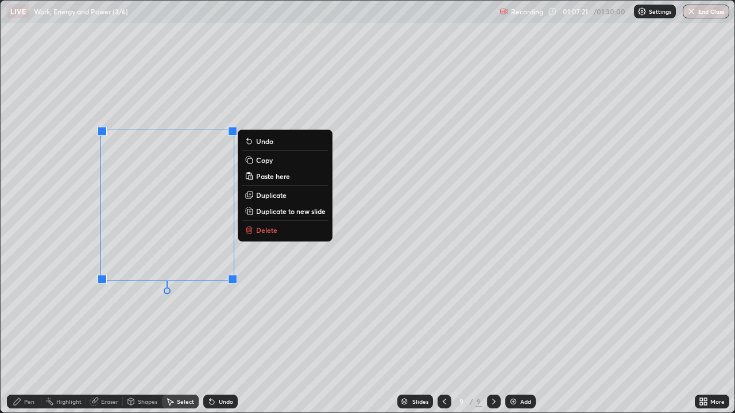
click at [268, 162] on p "Copy" at bounding box center [264, 160] width 17 height 9
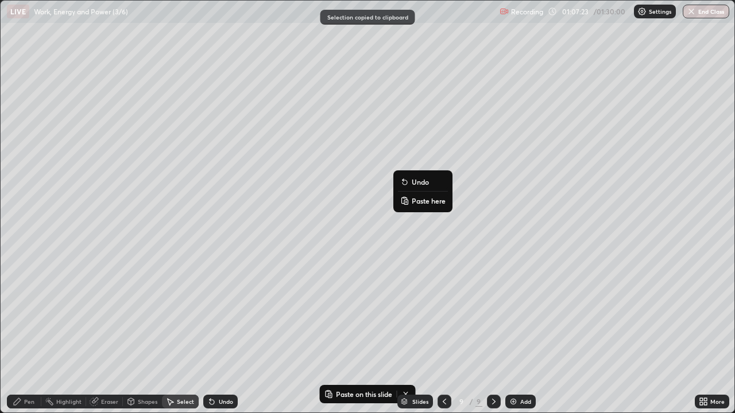
click at [431, 200] on p "Paste here" at bounding box center [429, 200] width 34 height 9
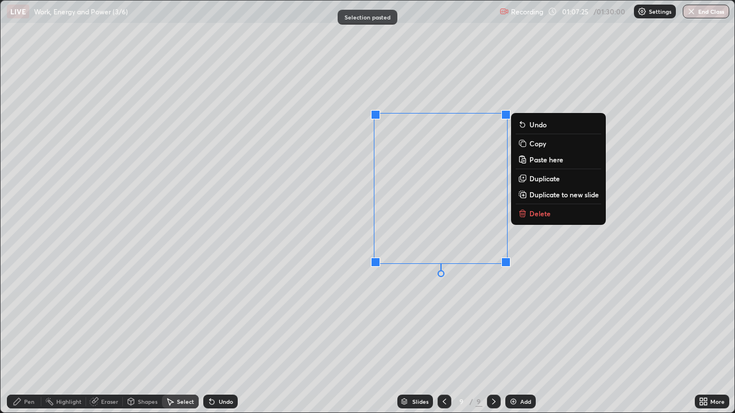
click at [425, 297] on div "0 ° Undo Copy Paste here Duplicate Duplicate to new slide Delete" at bounding box center [368, 207] width 734 height 412
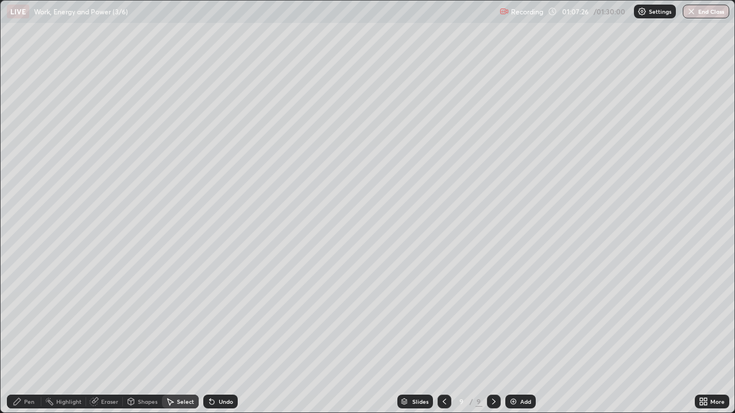
click at [114, 335] on div "Eraser" at bounding box center [109, 402] width 17 height 6
click at [35, 335] on div "Pen" at bounding box center [24, 402] width 34 height 14
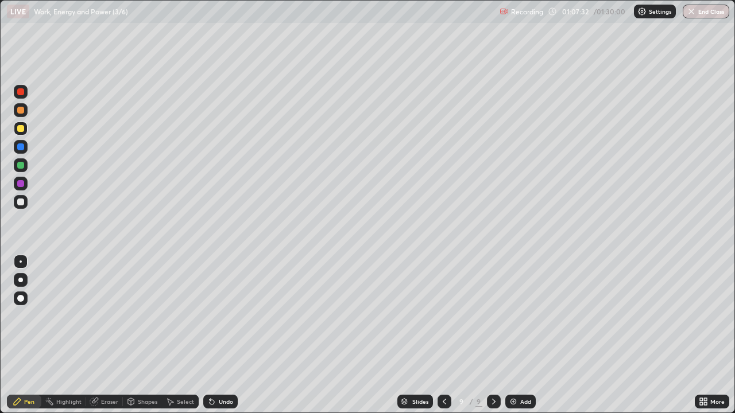
click at [22, 92] on div at bounding box center [20, 91] width 7 height 7
click at [27, 204] on div at bounding box center [21, 202] width 14 height 14
click at [26, 206] on div at bounding box center [21, 202] width 14 height 14
click at [24, 184] on div at bounding box center [20, 183] width 7 height 7
click at [24, 186] on div at bounding box center [20, 183] width 7 height 7
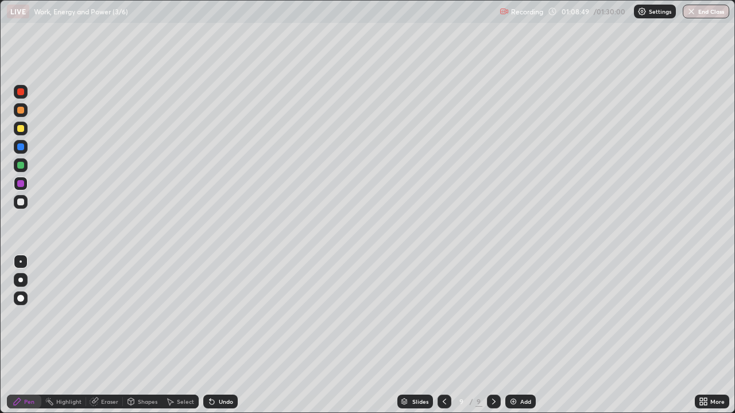
click at [24, 150] on div at bounding box center [21, 147] width 14 height 14
click at [511, 335] on img at bounding box center [513, 401] width 9 height 9
click at [21, 203] on div at bounding box center [20, 202] width 7 height 7
click at [145, 335] on div "Shapes" at bounding box center [148, 402] width 20 height 6
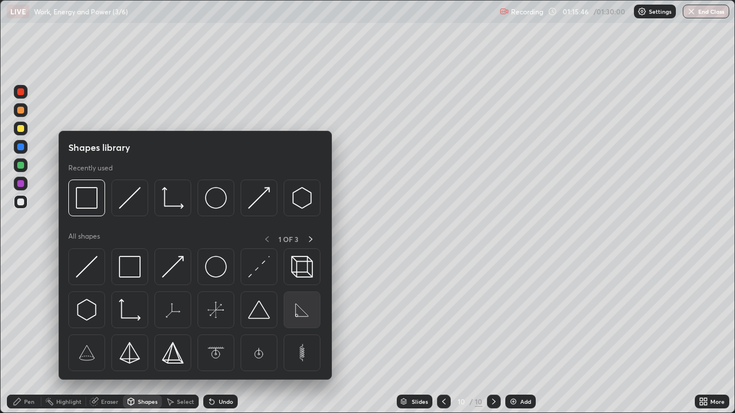
click at [299, 315] on img at bounding box center [302, 310] width 22 height 22
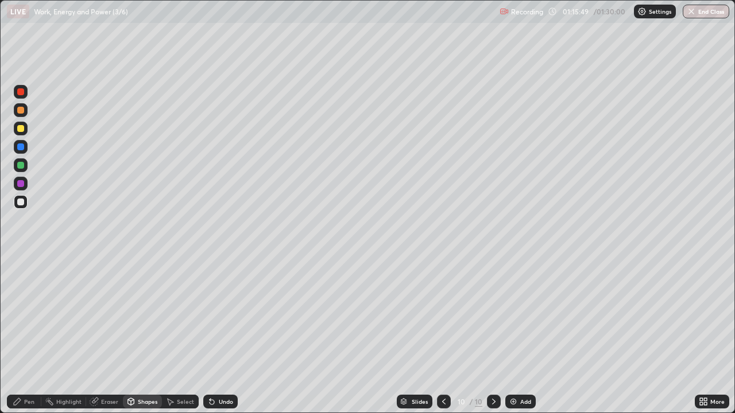
click at [34, 335] on div "Pen" at bounding box center [24, 402] width 34 height 14
click at [22, 131] on div at bounding box center [20, 128] width 7 height 7
click at [22, 167] on div at bounding box center [20, 165] width 7 height 7
click at [24, 166] on div at bounding box center [20, 165] width 7 height 7
click at [188, 335] on div "Select" at bounding box center [185, 402] width 17 height 6
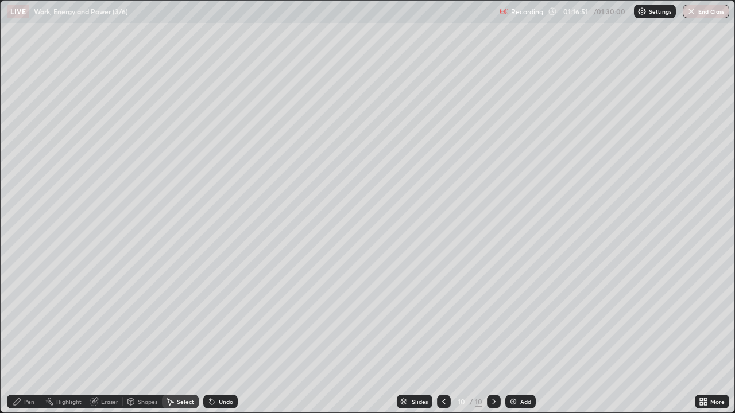
click at [188, 335] on div "Select" at bounding box center [185, 402] width 17 height 6
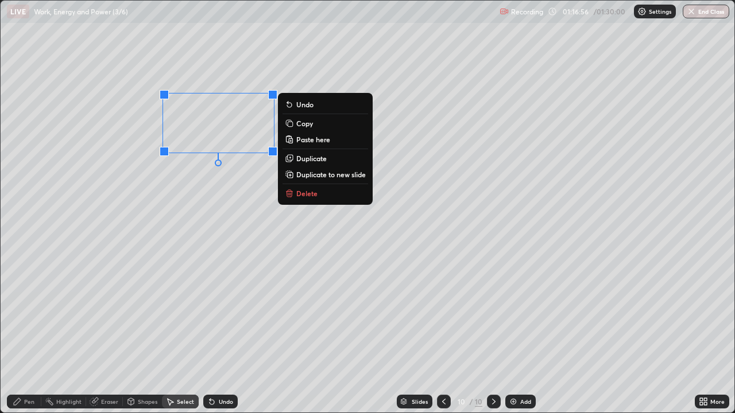
click at [263, 188] on div "0 ° Undo Copy Paste here Duplicate Duplicate to new slide Delete" at bounding box center [368, 207] width 734 height 412
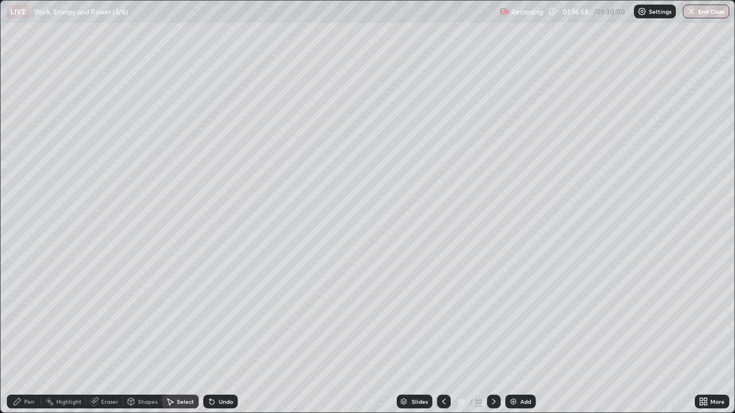
click at [32, 335] on div "Pen" at bounding box center [24, 402] width 34 height 14
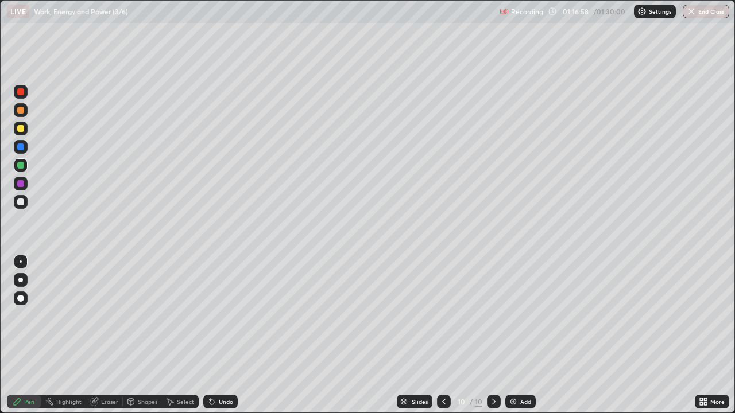
click at [21, 184] on div at bounding box center [20, 183] width 7 height 7
click at [23, 184] on div at bounding box center [20, 183] width 7 height 7
click at [21, 92] on div at bounding box center [20, 91] width 7 height 7
click at [18, 129] on div at bounding box center [20, 128] width 7 height 7
click at [23, 93] on div at bounding box center [20, 91] width 7 height 7
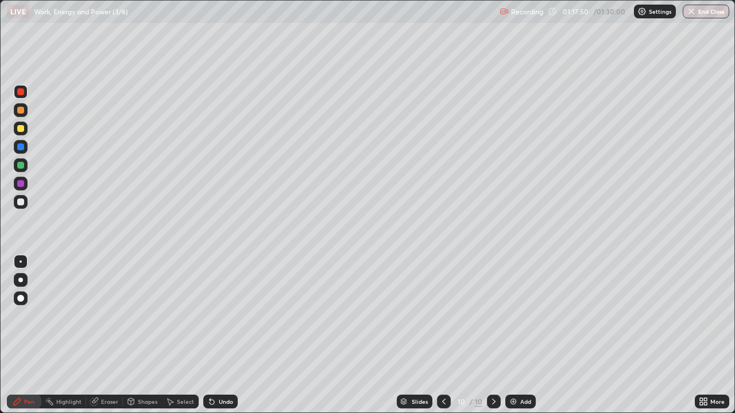
click at [21, 149] on div at bounding box center [20, 147] width 7 height 7
click at [224, 335] on div "Undo" at bounding box center [220, 402] width 34 height 14
click at [25, 204] on div at bounding box center [21, 202] width 14 height 14
click at [150, 335] on div "Shapes" at bounding box center [148, 402] width 20 height 6
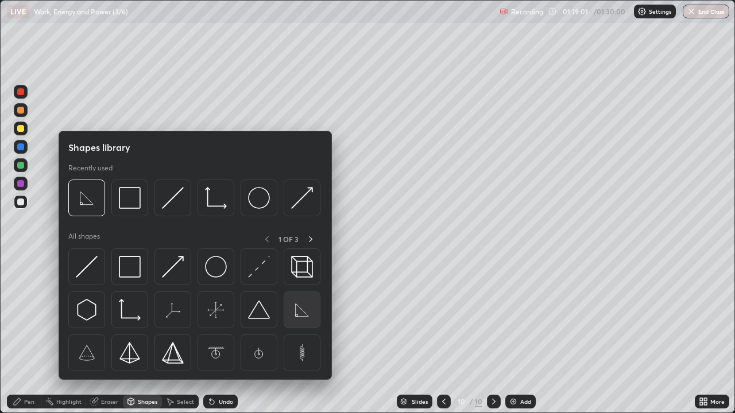
click at [303, 312] on img at bounding box center [302, 310] width 22 height 22
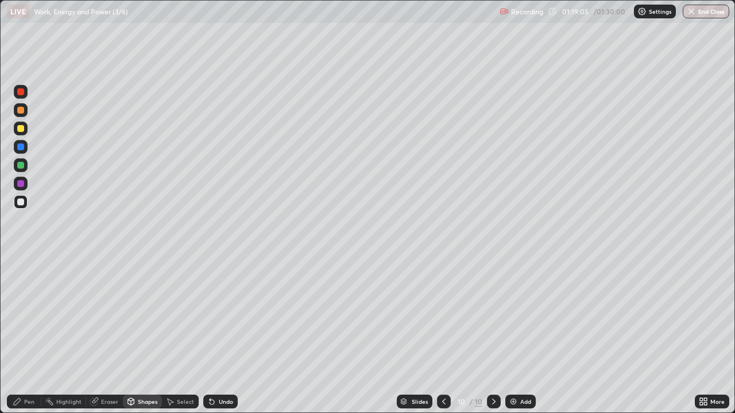
click at [23, 184] on div at bounding box center [20, 183] width 7 height 7
click at [20, 335] on icon at bounding box center [17, 401] width 9 height 9
click at [22, 130] on div at bounding box center [20, 128] width 7 height 7
click at [23, 97] on div at bounding box center [21, 92] width 14 height 14
click at [707, 9] on button "End Class" at bounding box center [705, 12] width 46 height 14
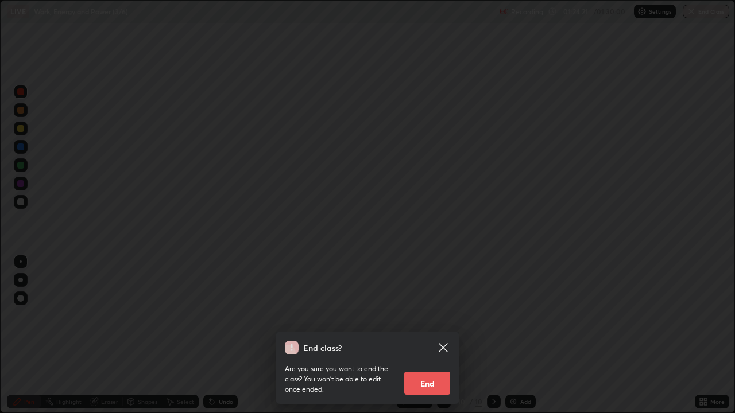
click at [436, 335] on button "End" at bounding box center [427, 383] width 46 height 23
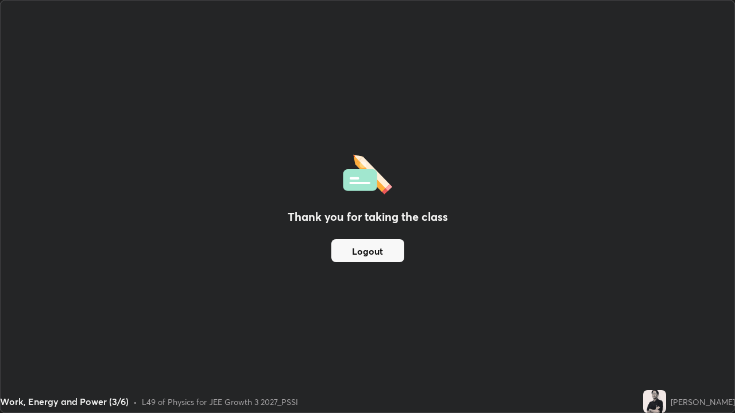
click at [386, 250] on button "Logout" at bounding box center [367, 250] width 73 height 23
click at [379, 252] on button "Logout" at bounding box center [367, 250] width 73 height 23
